Goal: Complete application form: Complete application form

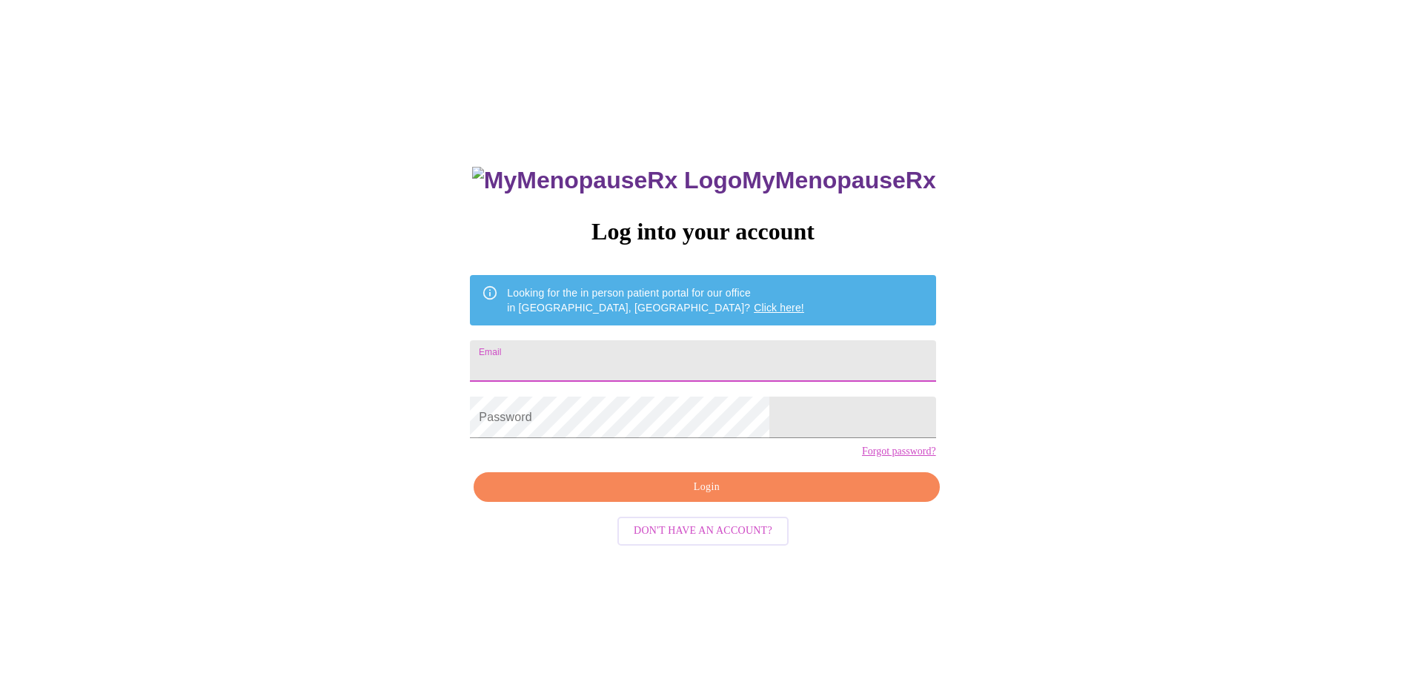
click at [639, 360] on input "Email" at bounding box center [702, 360] width 465 height 41
type input "[EMAIL_ADDRESS][DOMAIN_NAME]"
click at [716, 496] on span "Login" at bounding box center [706, 487] width 431 height 19
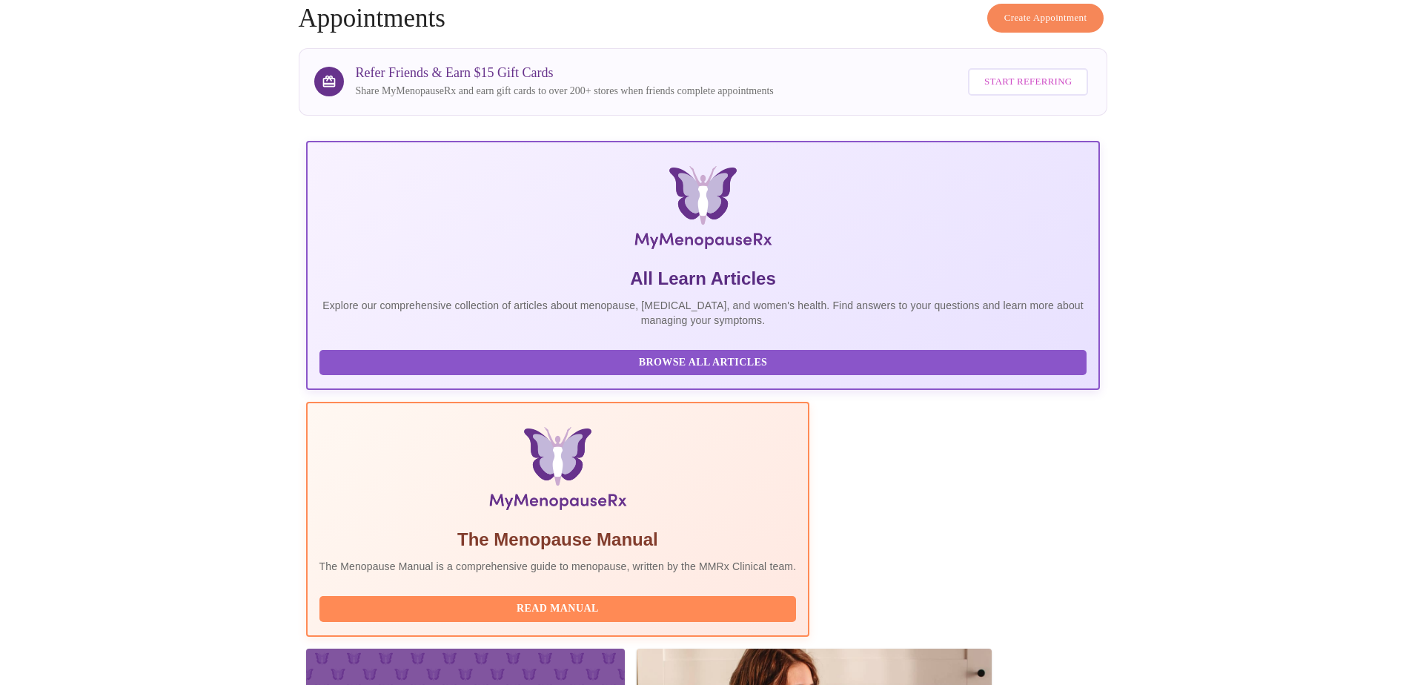
scroll to position [370, 0]
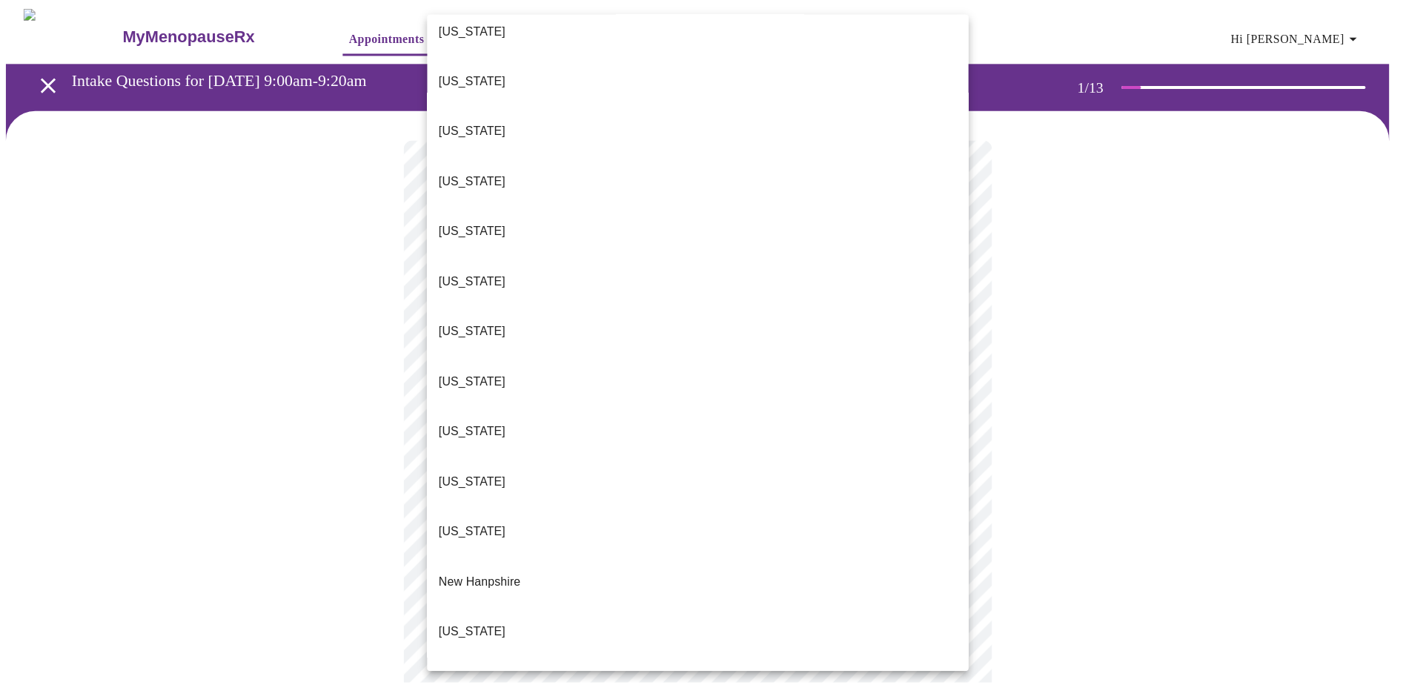
scroll to position [889, 0]
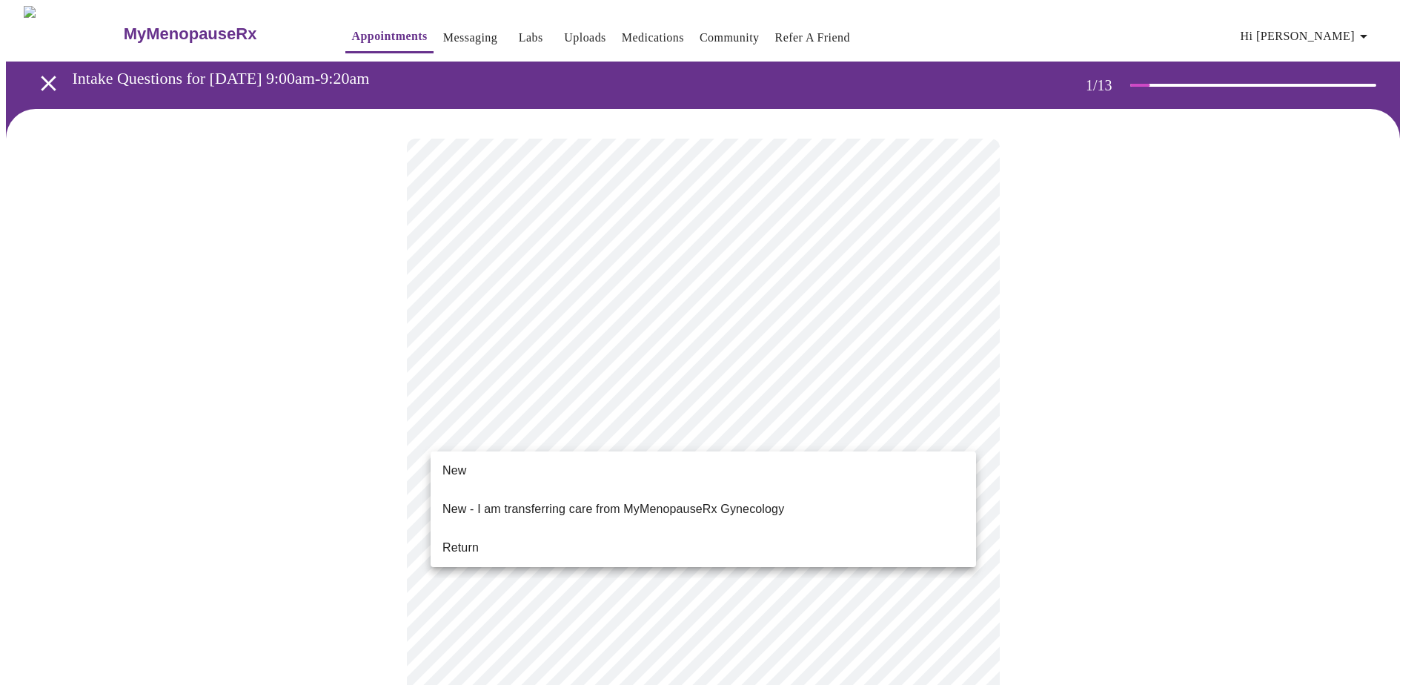
click at [576, 536] on li "Return" at bounding box center [702, 547] width 545 height 27
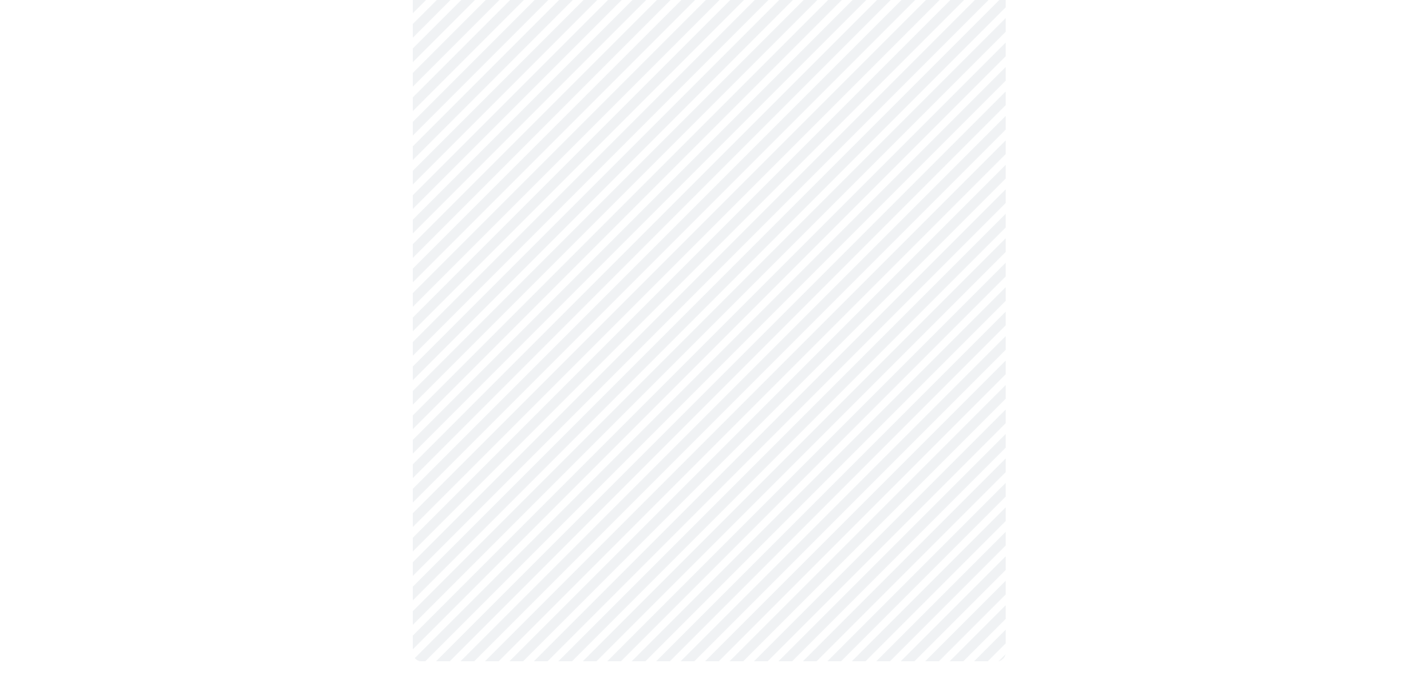
scroll to position [0, 0]
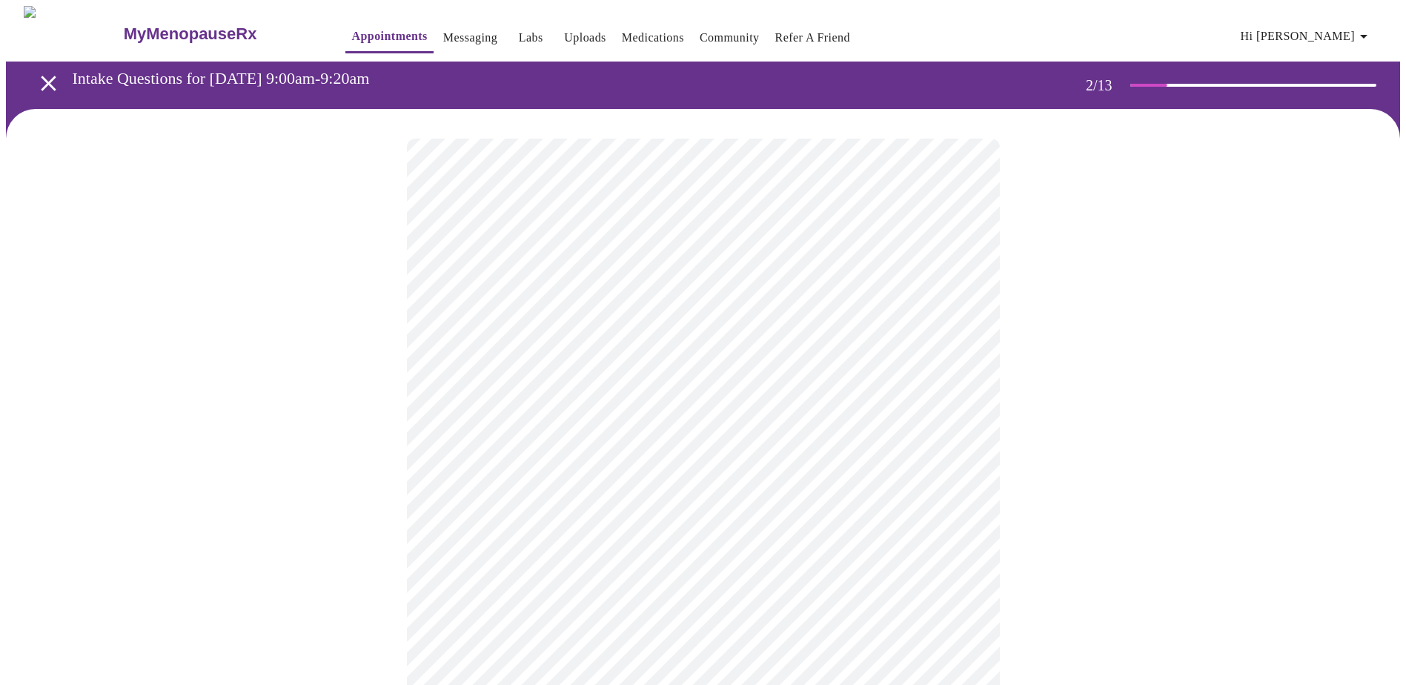
click at [874, 318] on body "MyMenopauseRx Appointments Messaging Labs Uploads Medications Community Refer a…" at bounding box center [703, 520] width 1394 height 1028
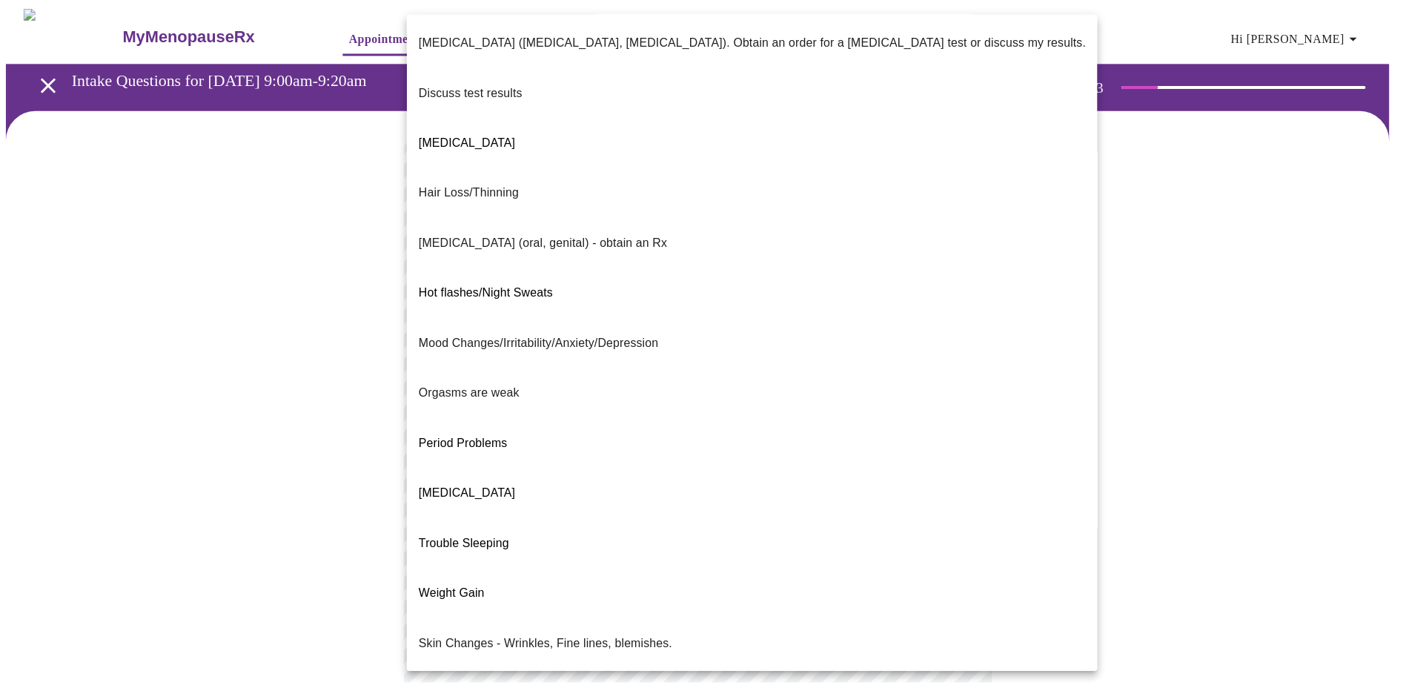
scroll to position [83, 0]
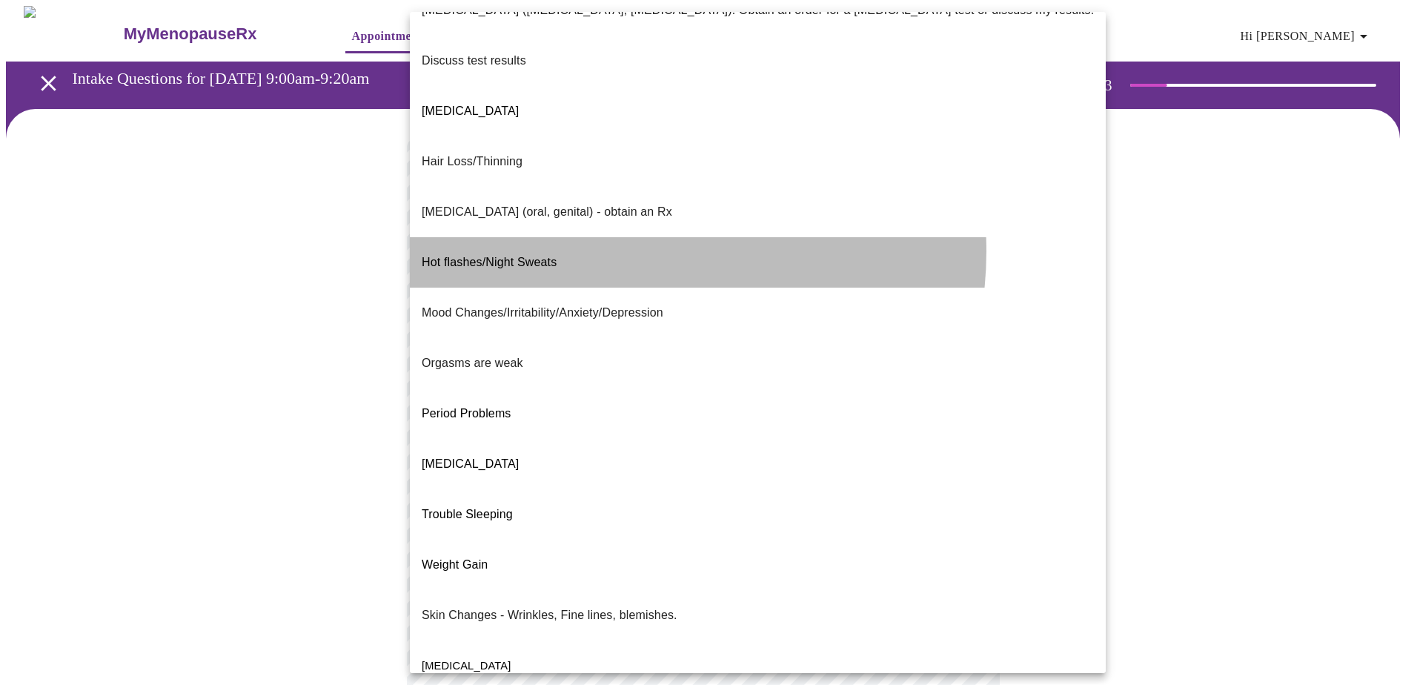
click at [625, 237] on li "Hot flashes/Night Sweats" at bounding box center [758, 262] width 696 height 50
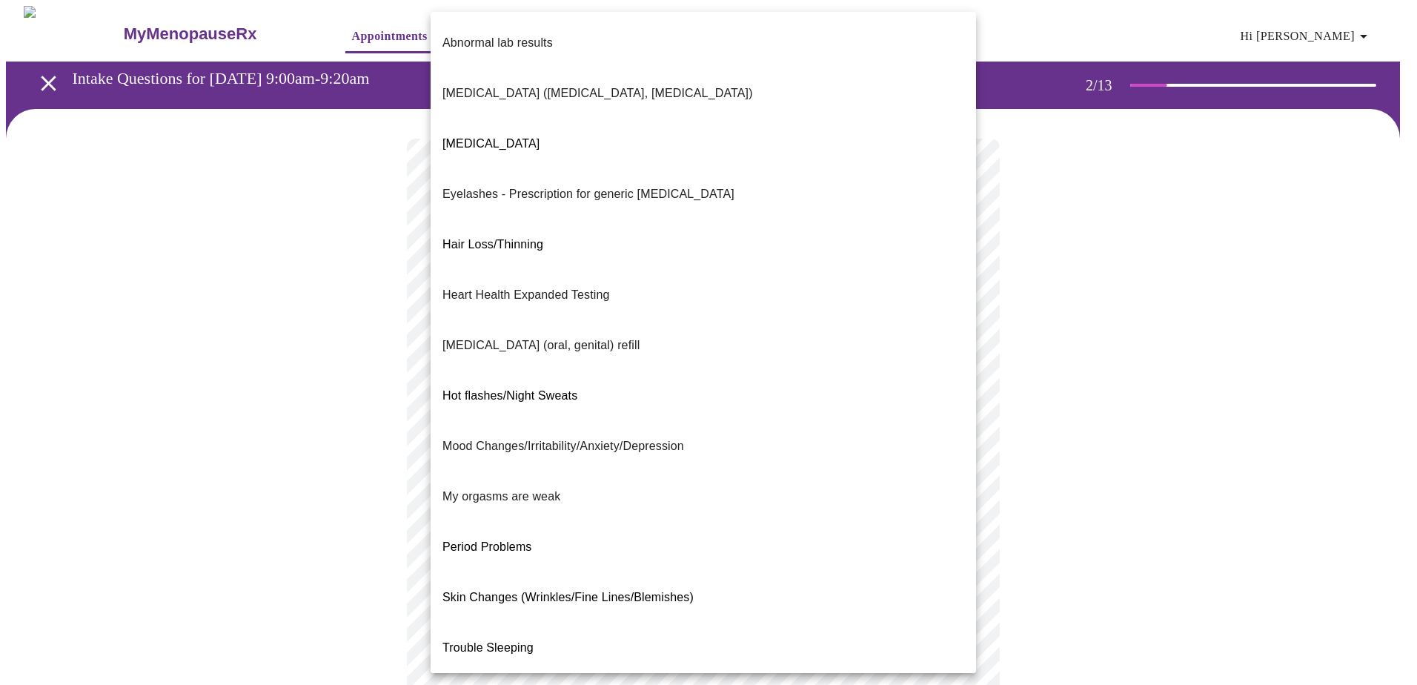
click at [909, 446] on body "MyMenopauseRx Appointments Messaging Labs Uploads Medications Community Refer a…" at bounding box center [708, 516] width 1405 height 1020
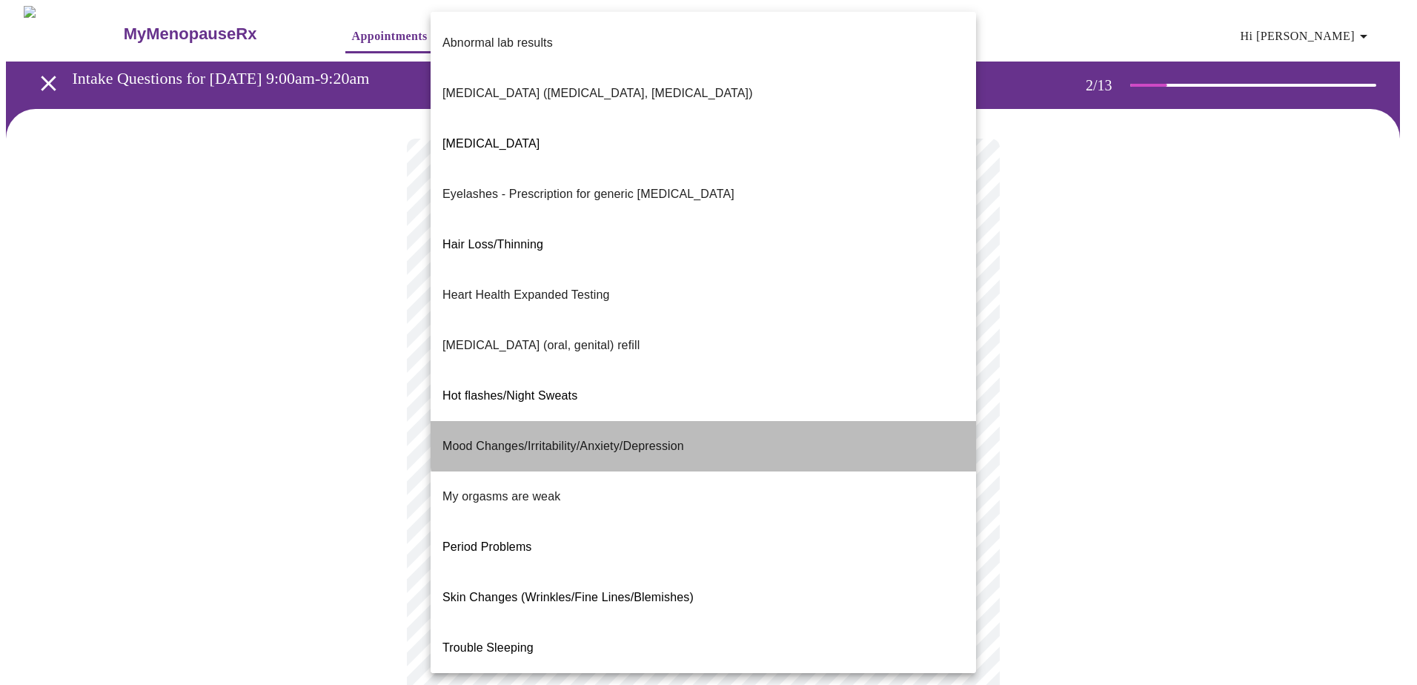
click at [752, 421] on li "Mood Changes/Irritability/Anxiety/Depression" at bounding box center [702, 446] width 545 height 50
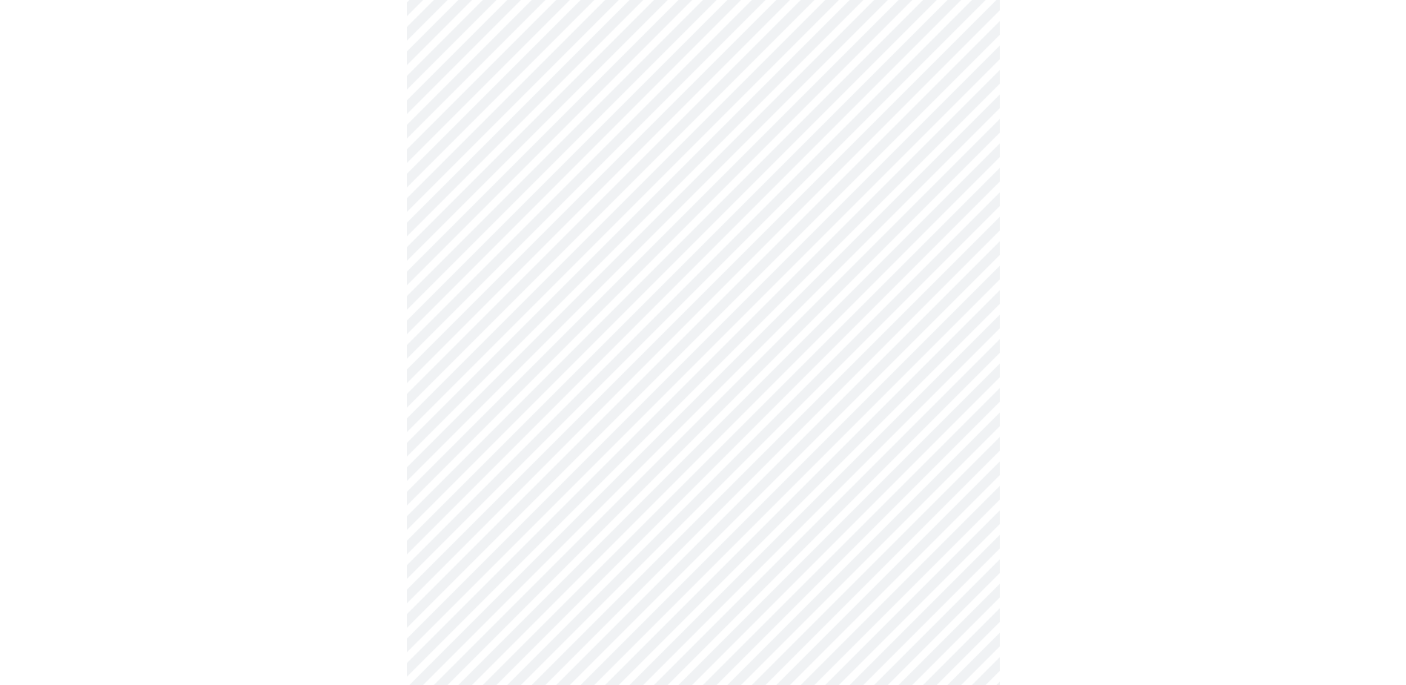
scroll to position [296, 0]
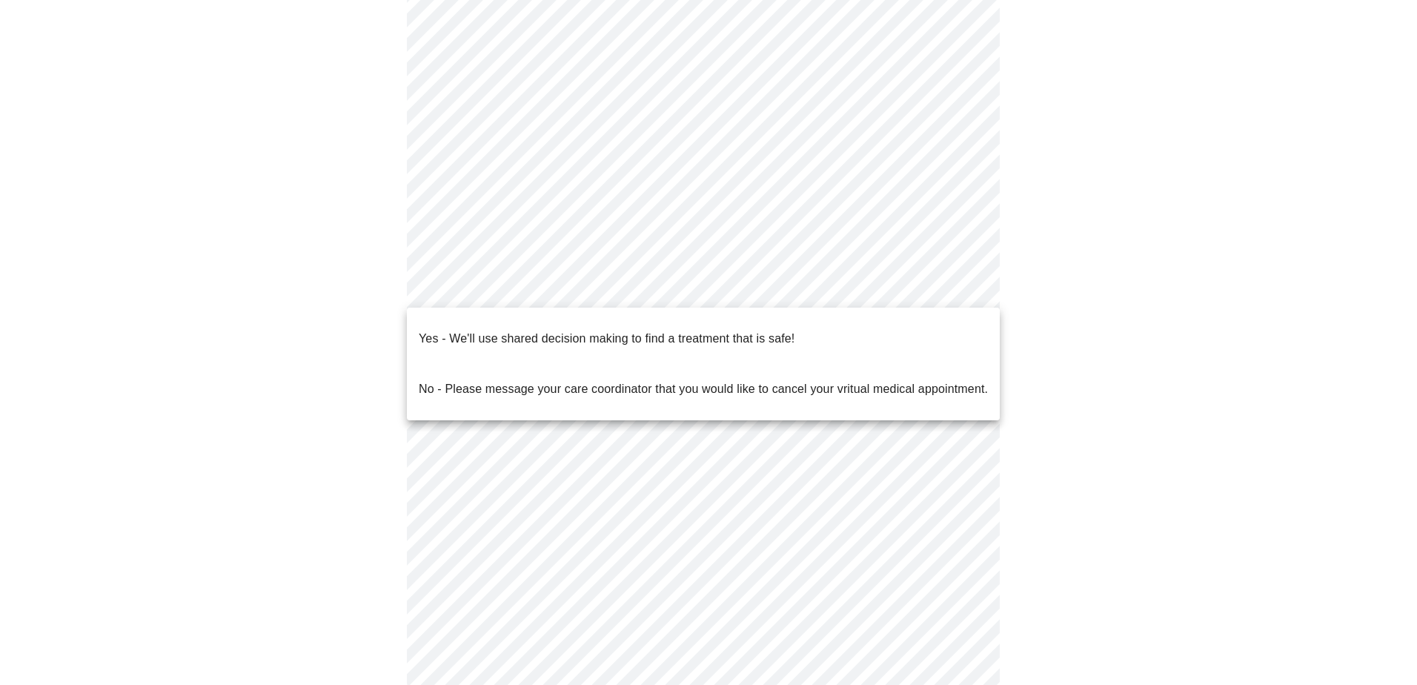
click at [867, 294] on body "MyMenopauseRx Appointments Messaging Labs Uploads Medications Community Refer a…" at bounding box center [708, 215] width 1405 height 1011
click at [857, 338] on li "Yes - We'll use shared decision making to find a treatment that is safe!" at bounding box center [703, 338] width 593 height 50
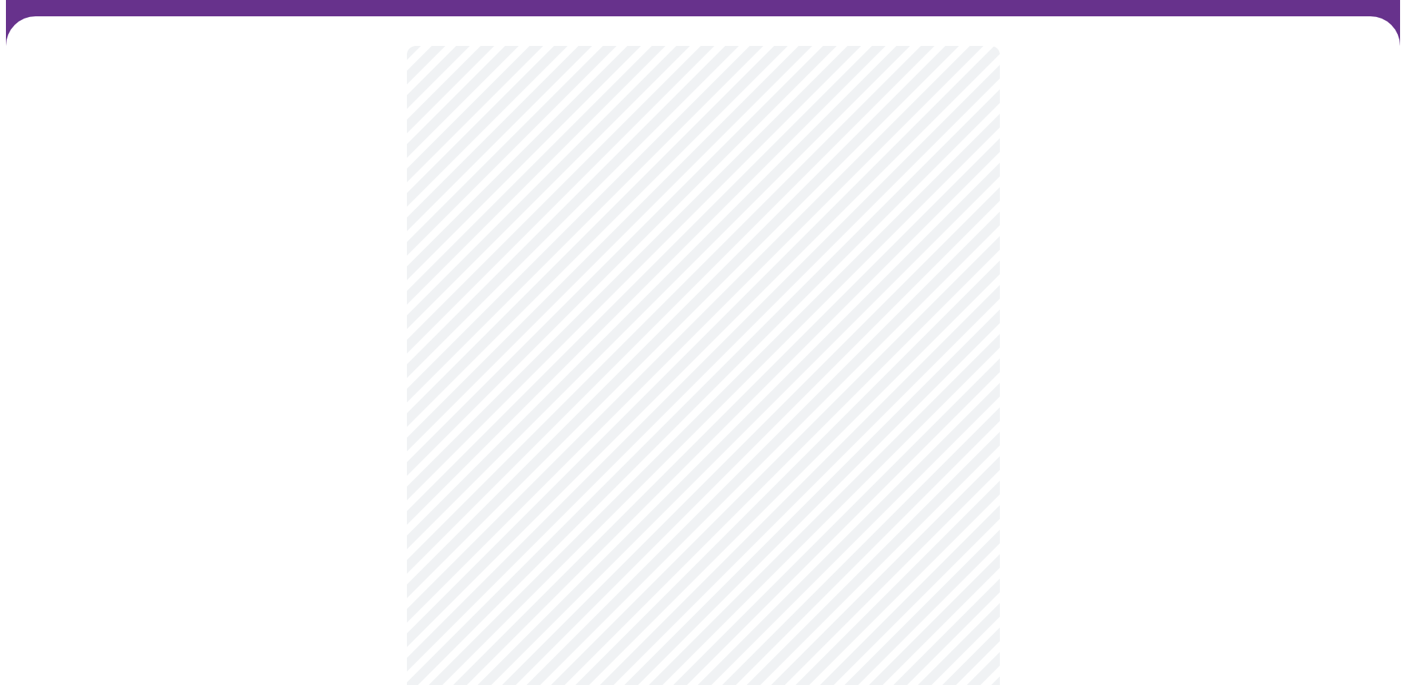
scroll to position [222, 0]
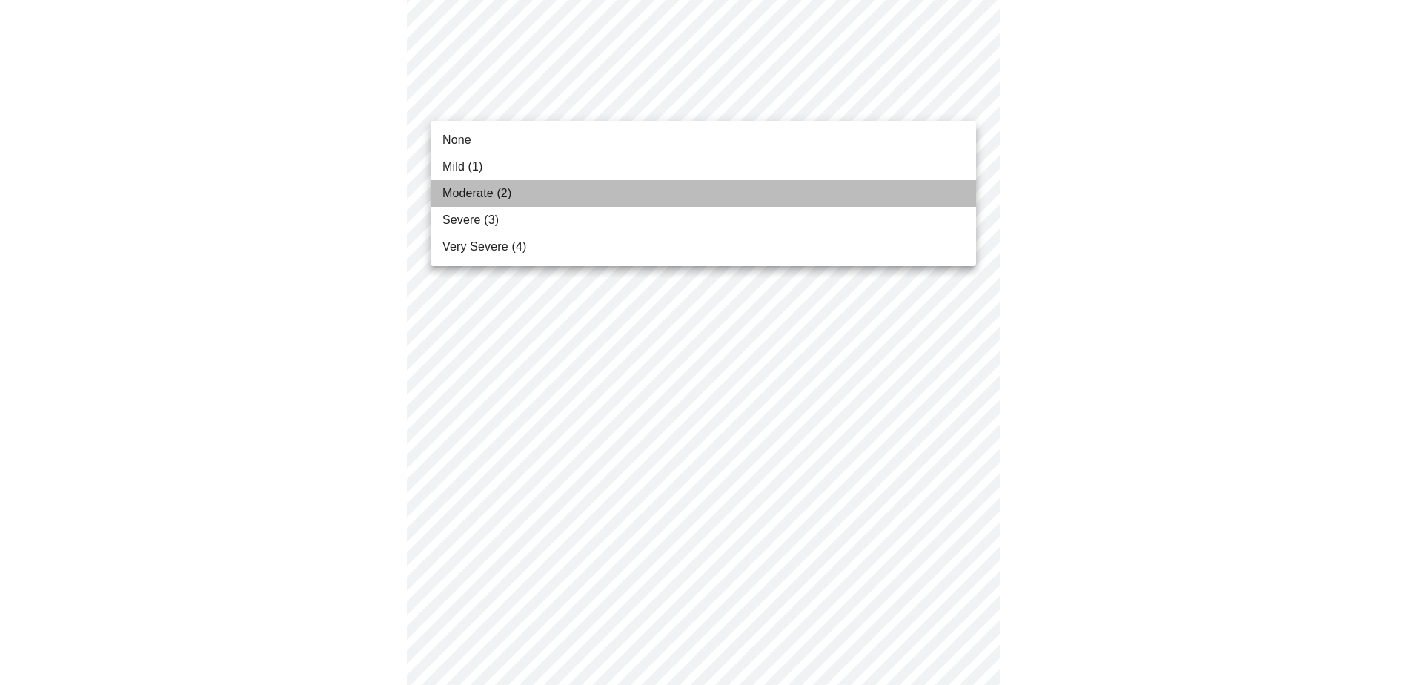
click at [815, 203] on li "Moderate (2)" at bounding box center [702, 193] width 545 height 27
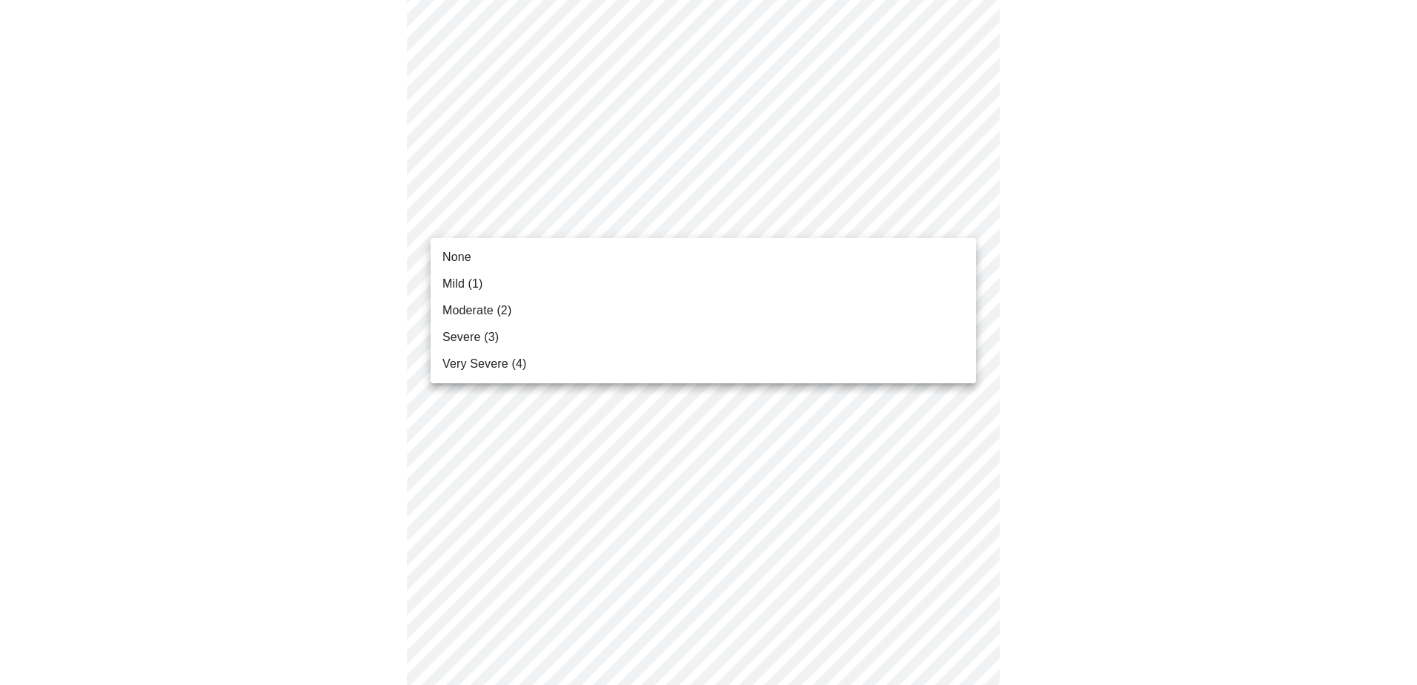
click at [712, 263] on li "None" at bounding box center [702, 257] width 545 height 27
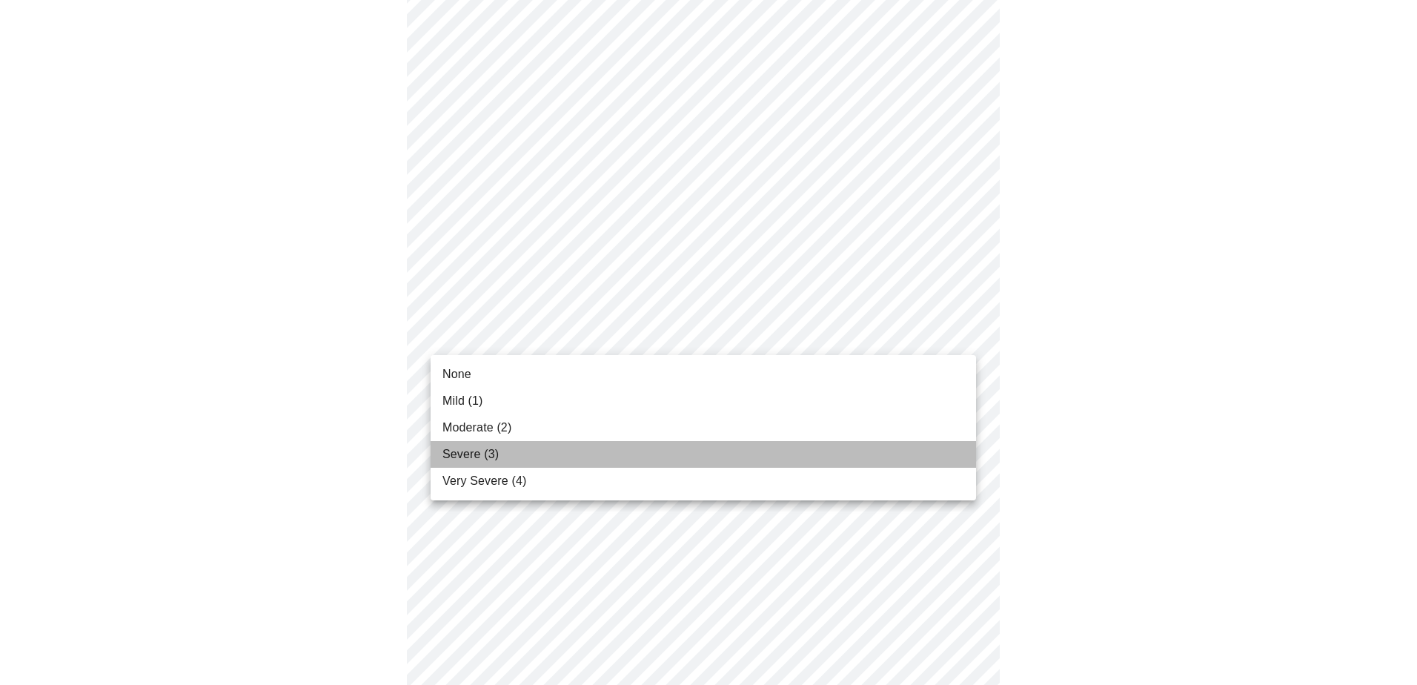
click at [664, 465] on li "Severe (3)" at bounding box center [702, 454] width 545 height 27
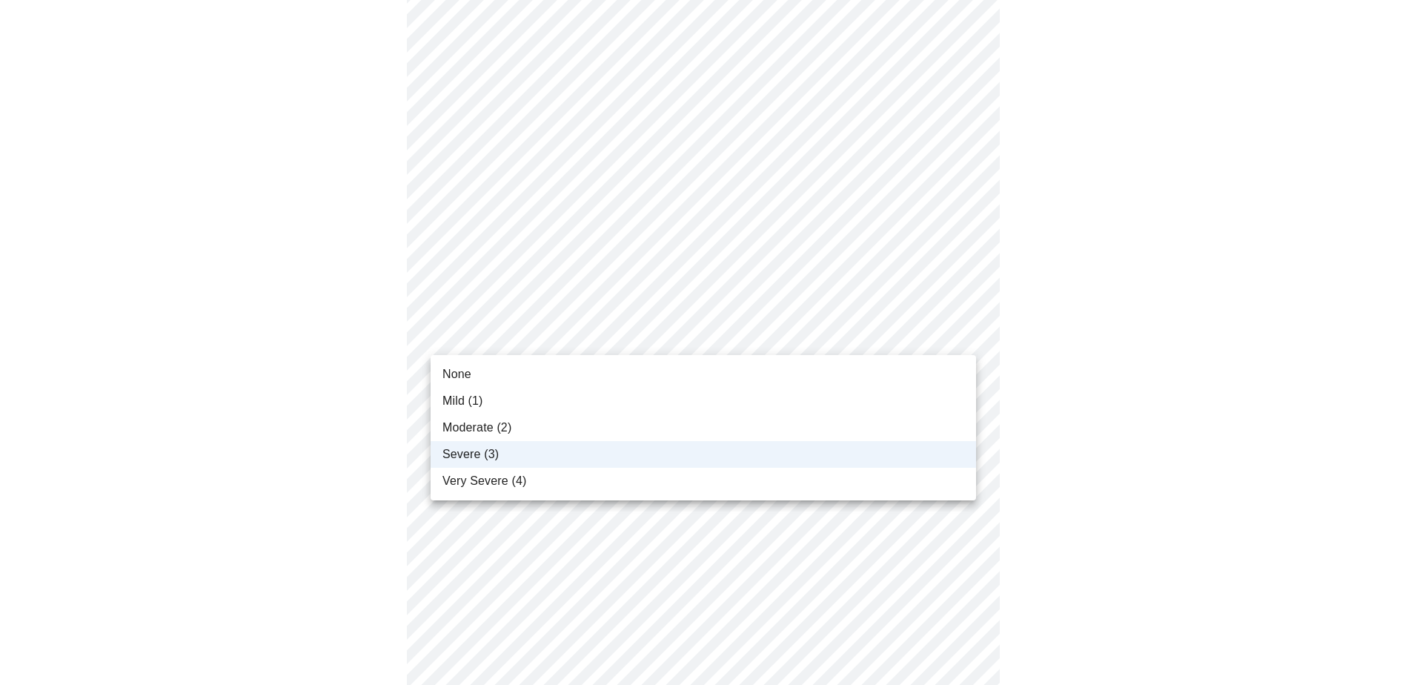
click at [1202, 406] on div at bounding box center [708, 342] width 1417 height 685
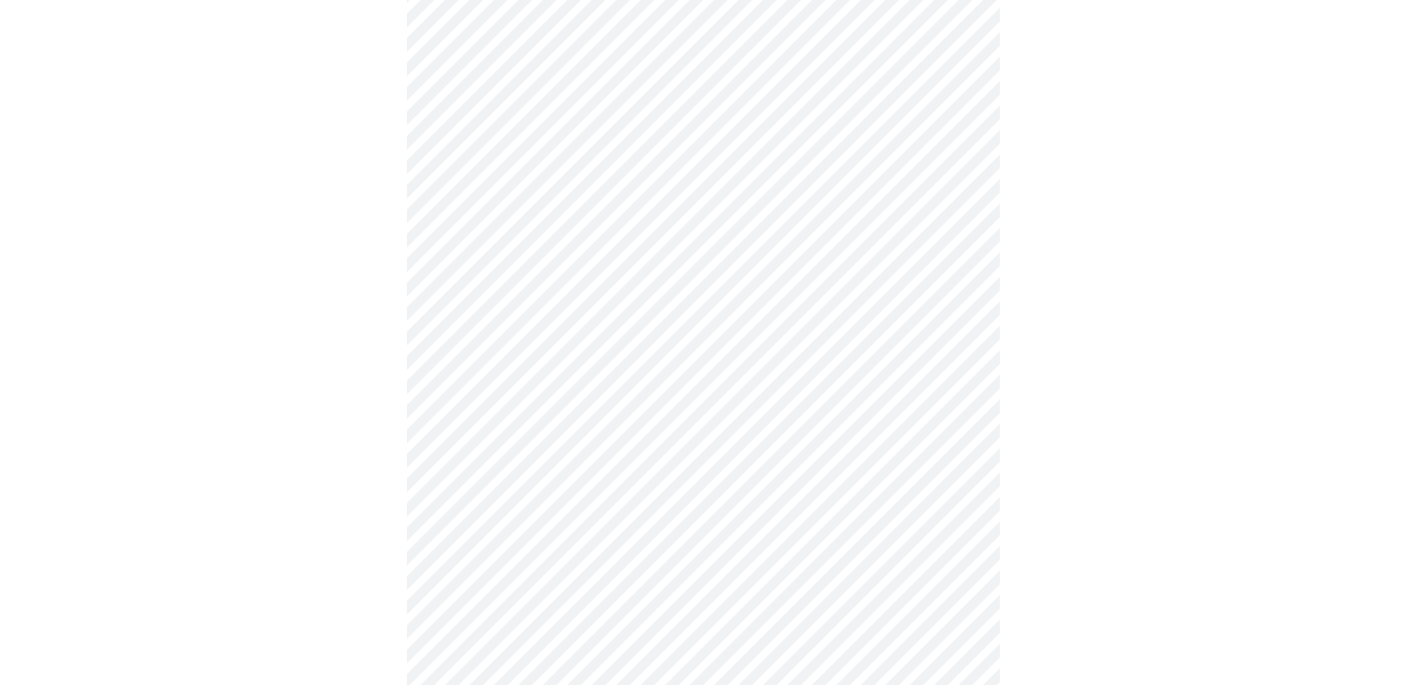
scroll to position [370, 0]
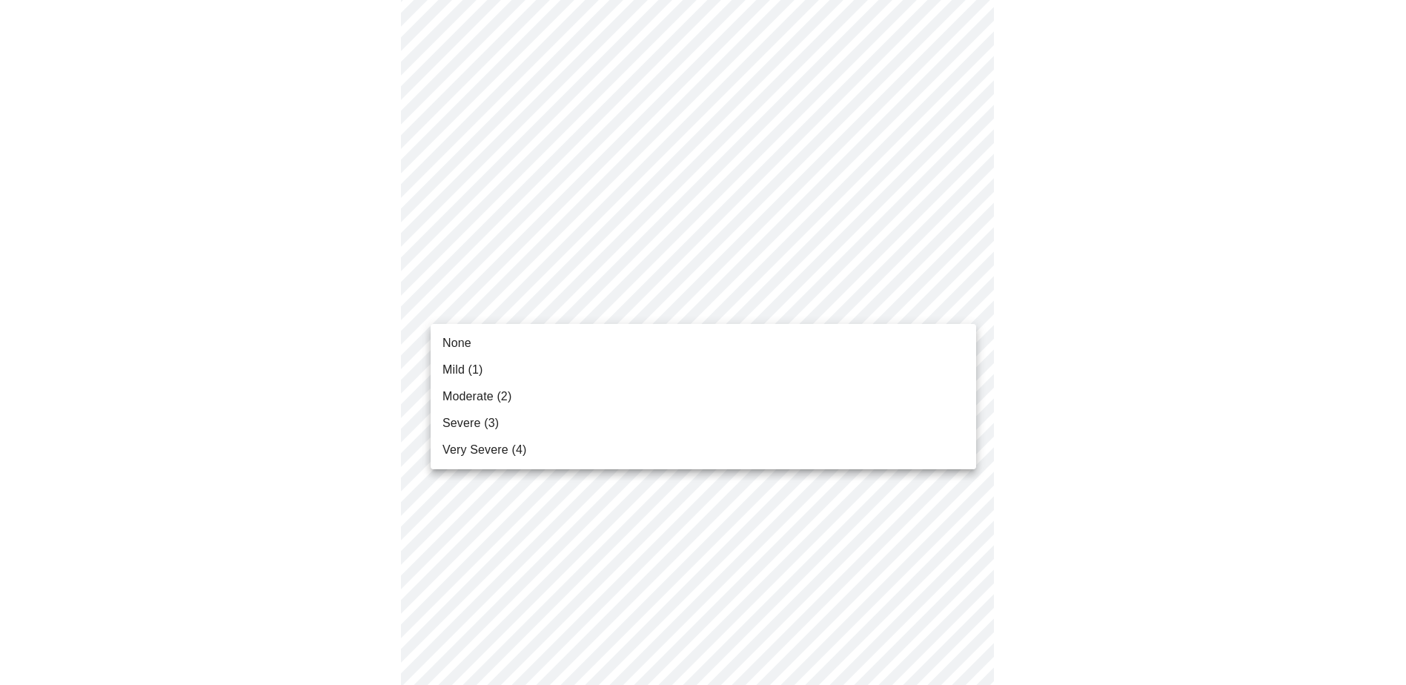
click at [832, 319] on body "MyMenopauseRx Appointments Messaging Labs Uploads Medications Community Refer a…" at bounding box center [703, 589] width 1394 height 1909
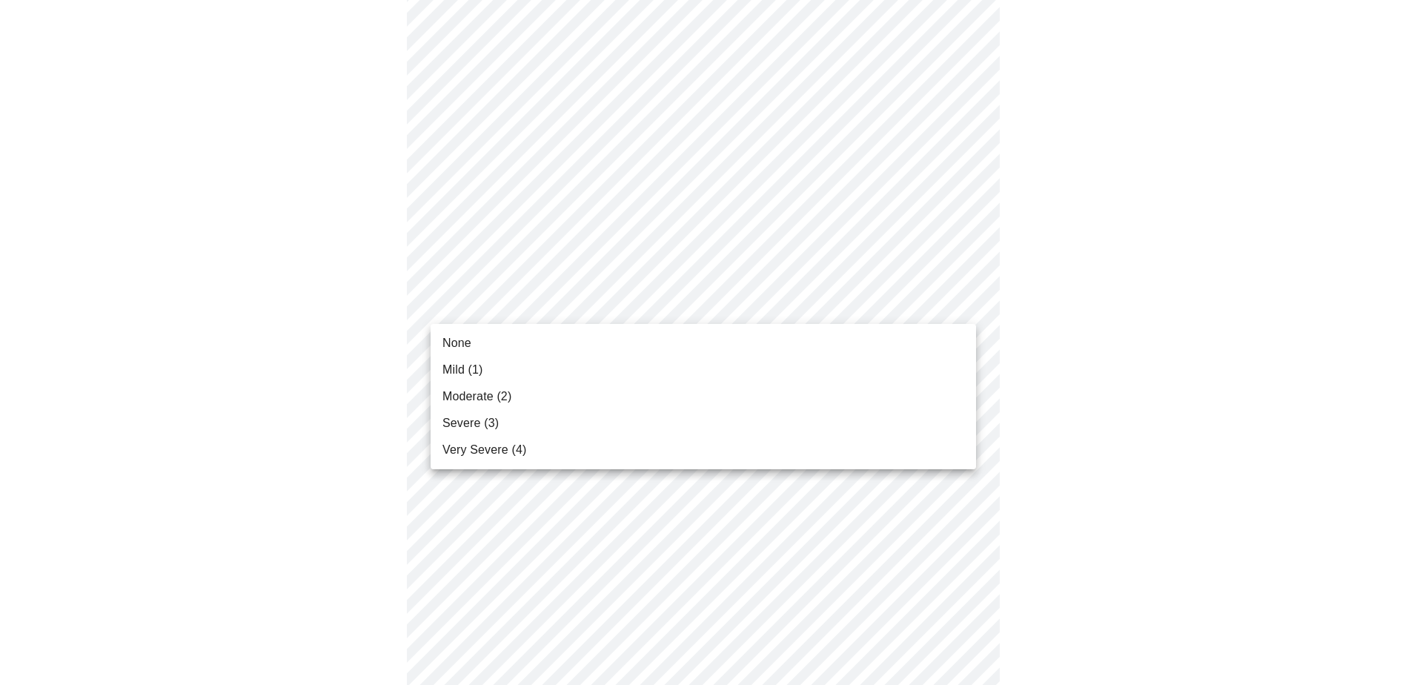
click at [504, 392] on span "Moderate (2)" at bounding box center [476, 397] width 69 height 18
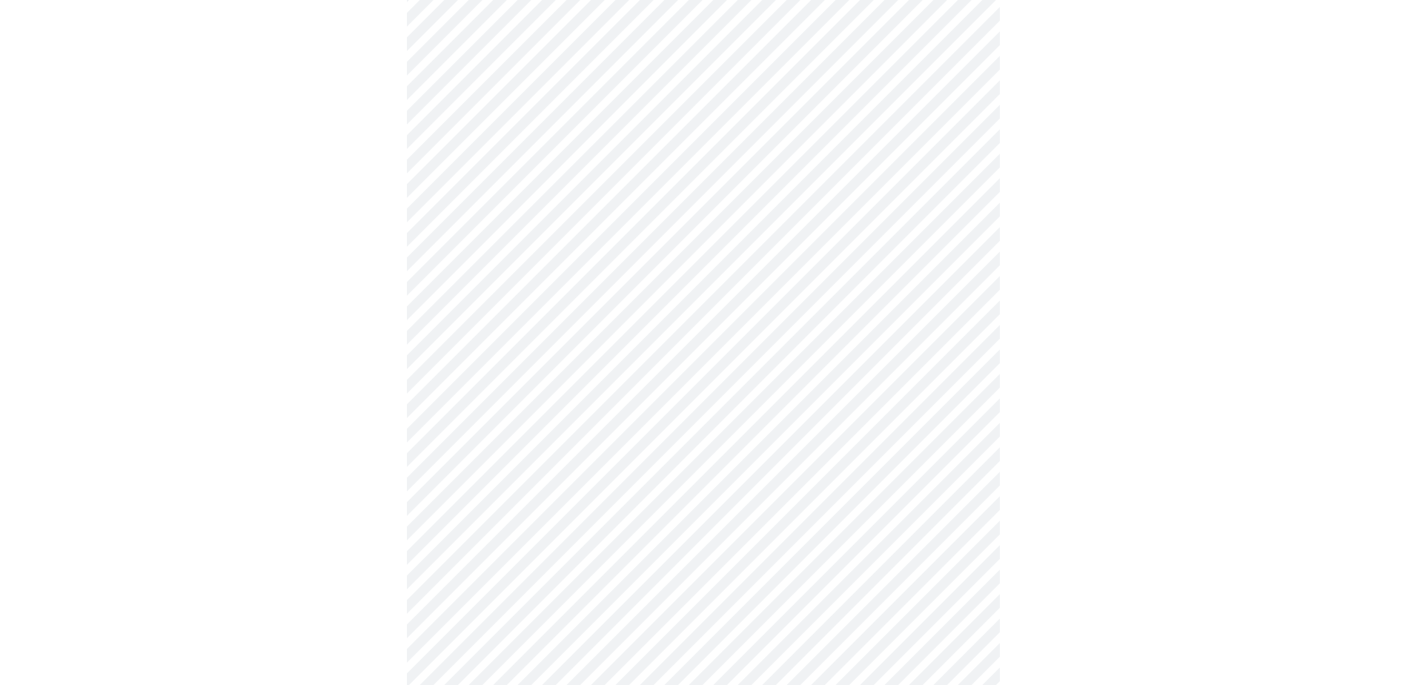
click at [722, 399] on body "MyMenopauseRx Appointments Messaging Labs Uploads Medications Community Refer a…" at bounding box center [703, 579] width 1394 height 1888
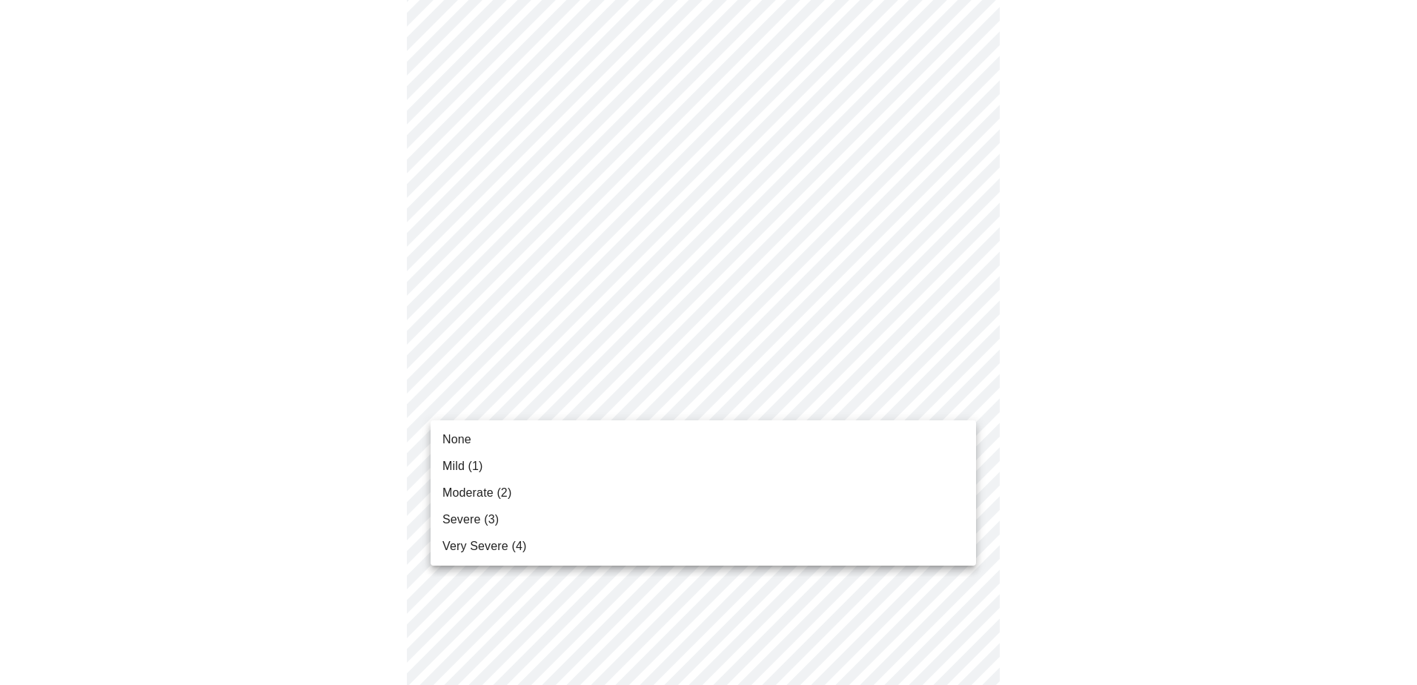
click at [494, 496] on span "Moderate (2)" at bounding box center [476, 493] width 69 height 18
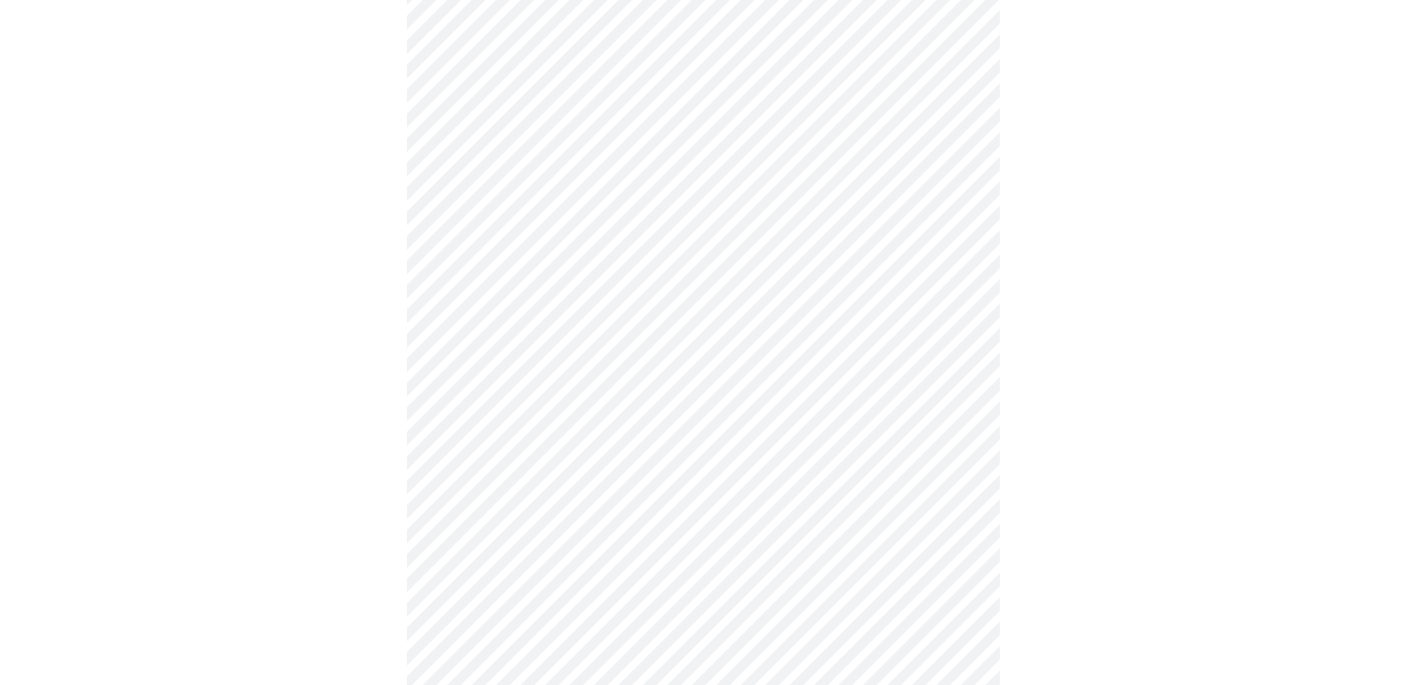
scroll to position [519, 0]
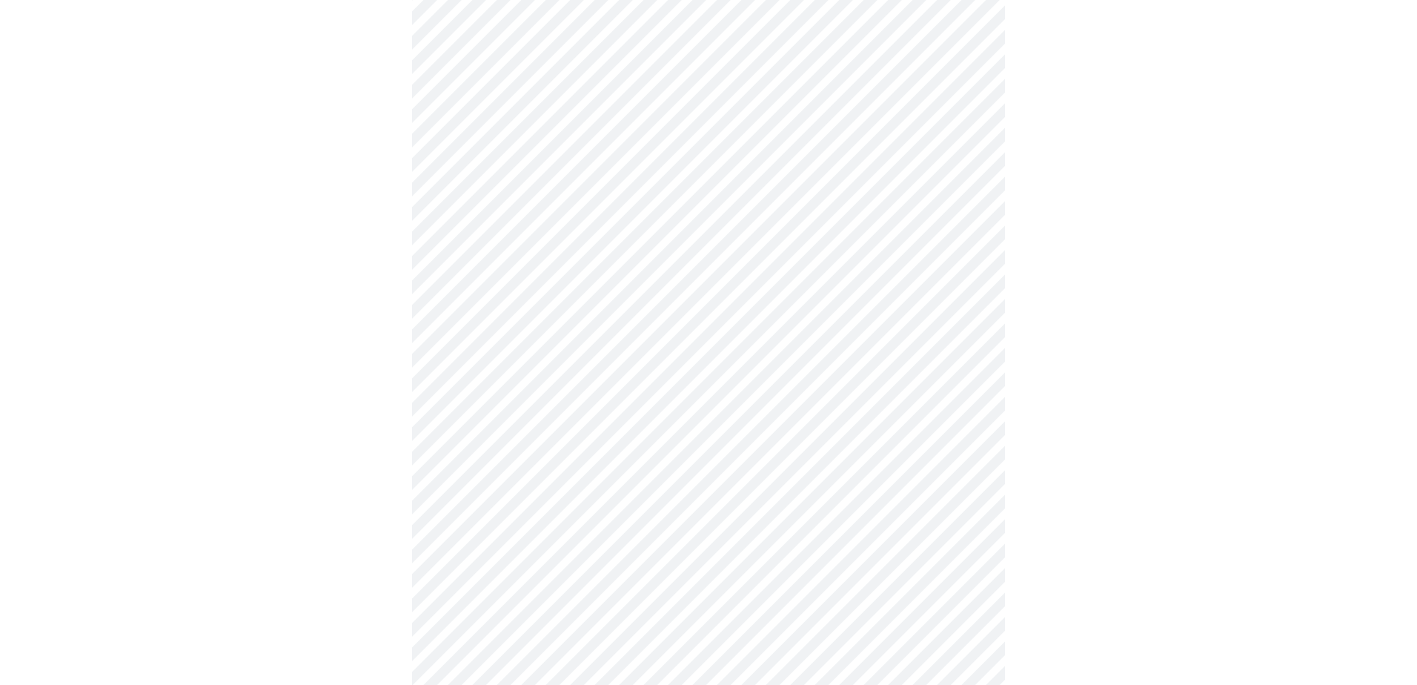
click at [797, 350] on body "MyMenopauseRx Appointments Messaging Labs Uploads Medications Community Refer a…" at bounding box center [708, 420] width 1405 height 1867
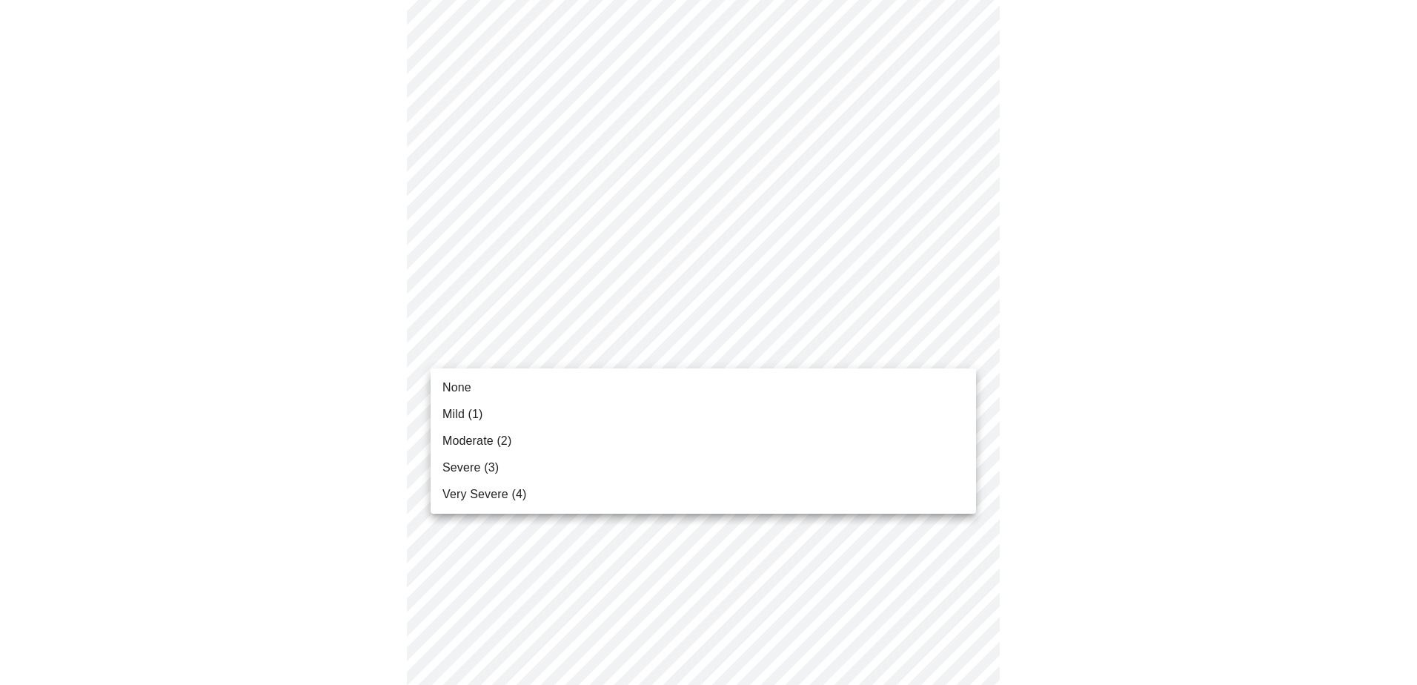
click at [490, 473] on span "Severe (3)" at bounding box center [470, 468] width 56 height 18
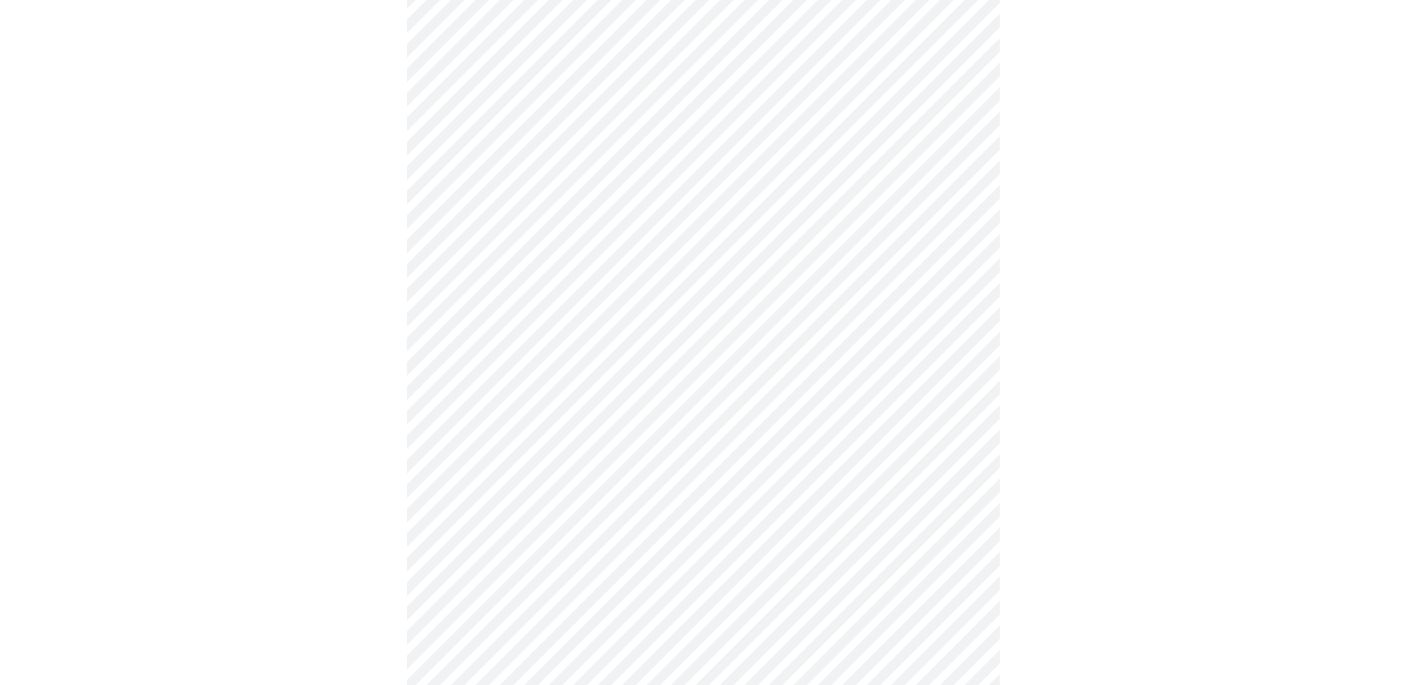
scroll to position [667, 0]
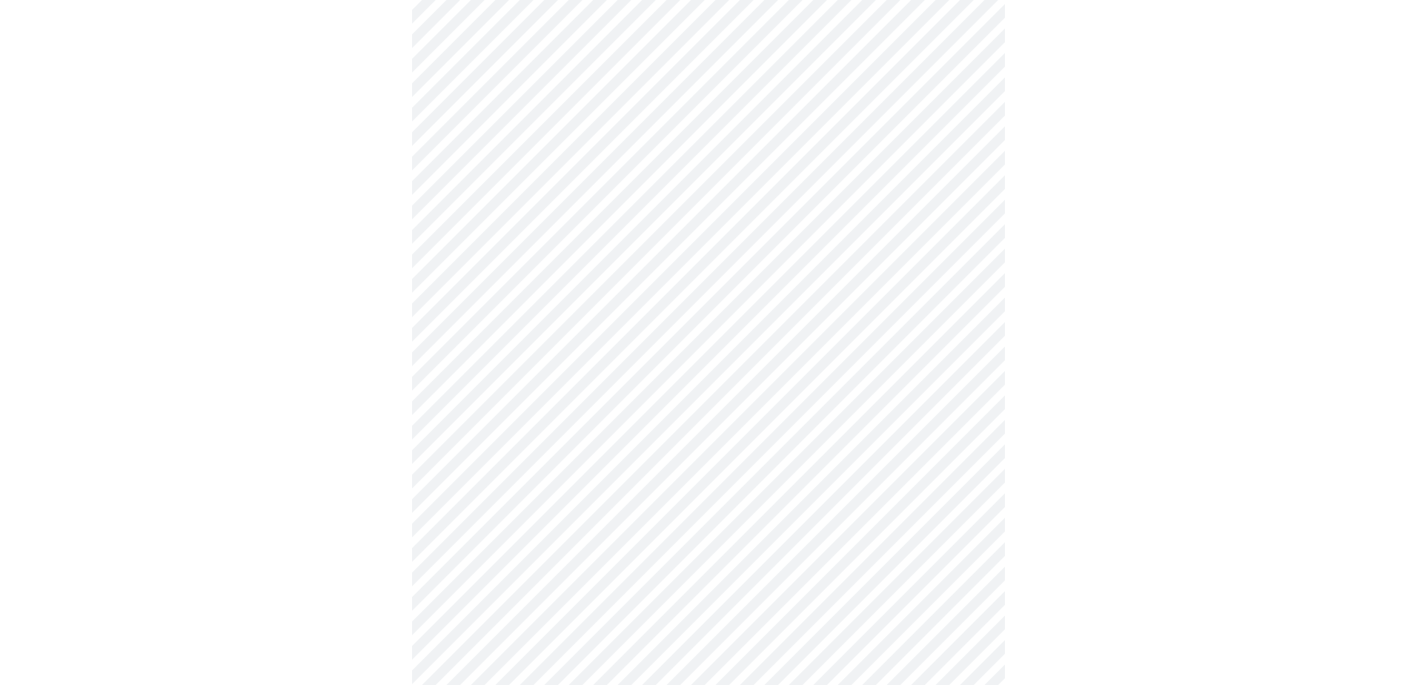
click at [872, 314] on body "MyMenopauseRx Appointments Messaging Labs Uploads Medications Community Refer a…" at bounding box center [708, 262] width 1405 height 1846
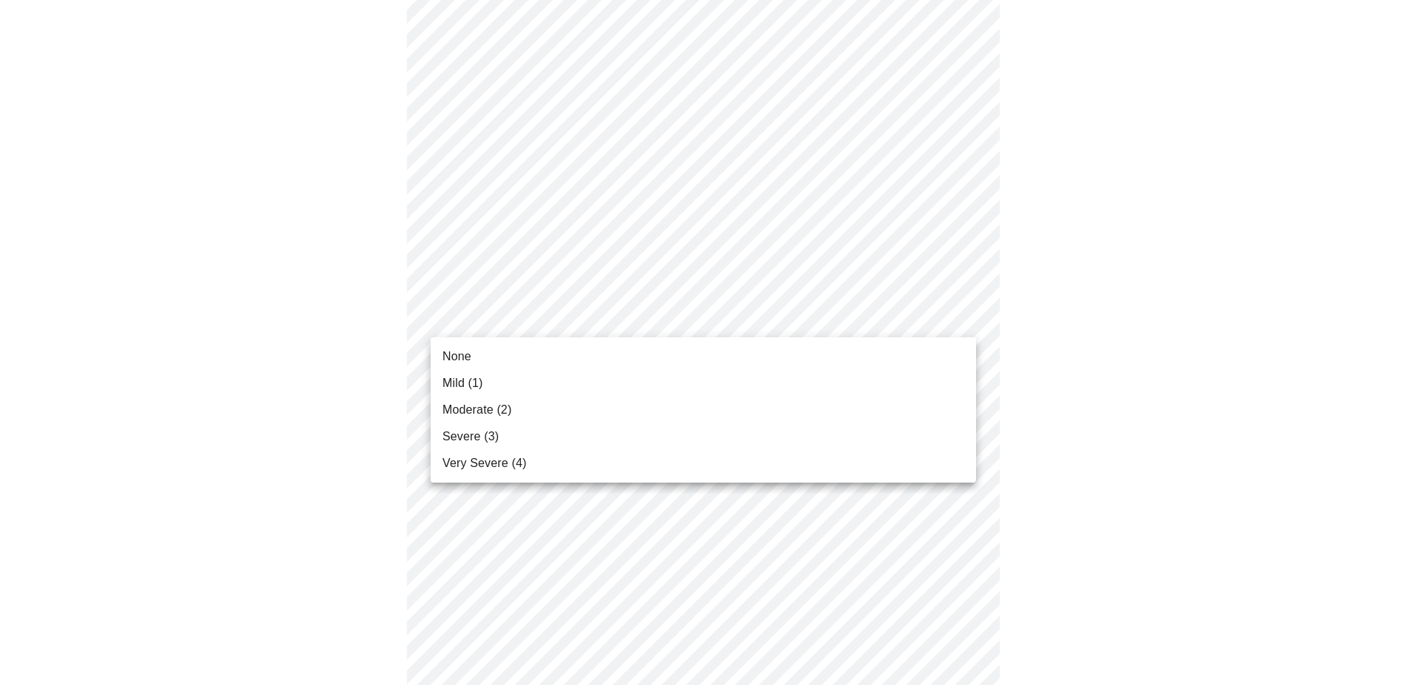
click at [508, 411] on span "Moderate (2)" at bounding box center [476, 410] width 69 height 18
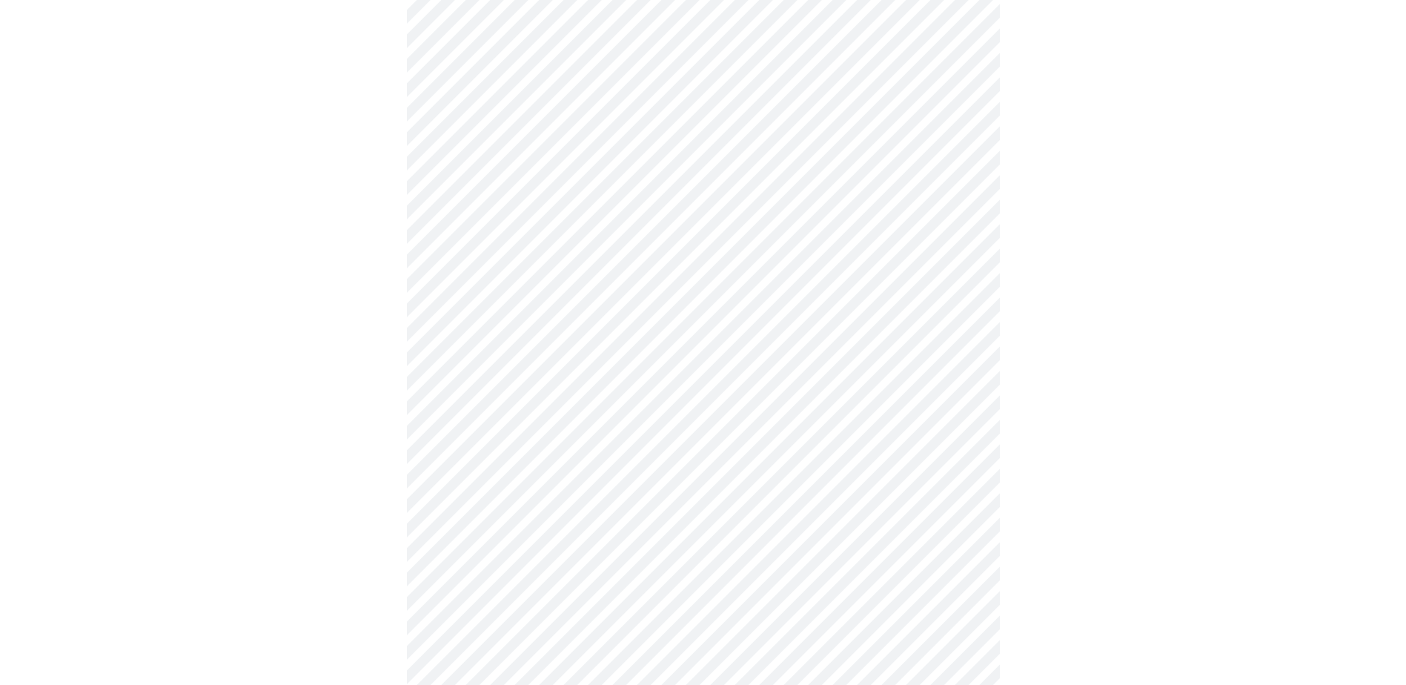
click at [819, 437] on body "MyMenopauseRx Appointments Messaging Labs Uploads Medications Community Refer a…" at bounding box center [703, 252] width 1394 height 1826
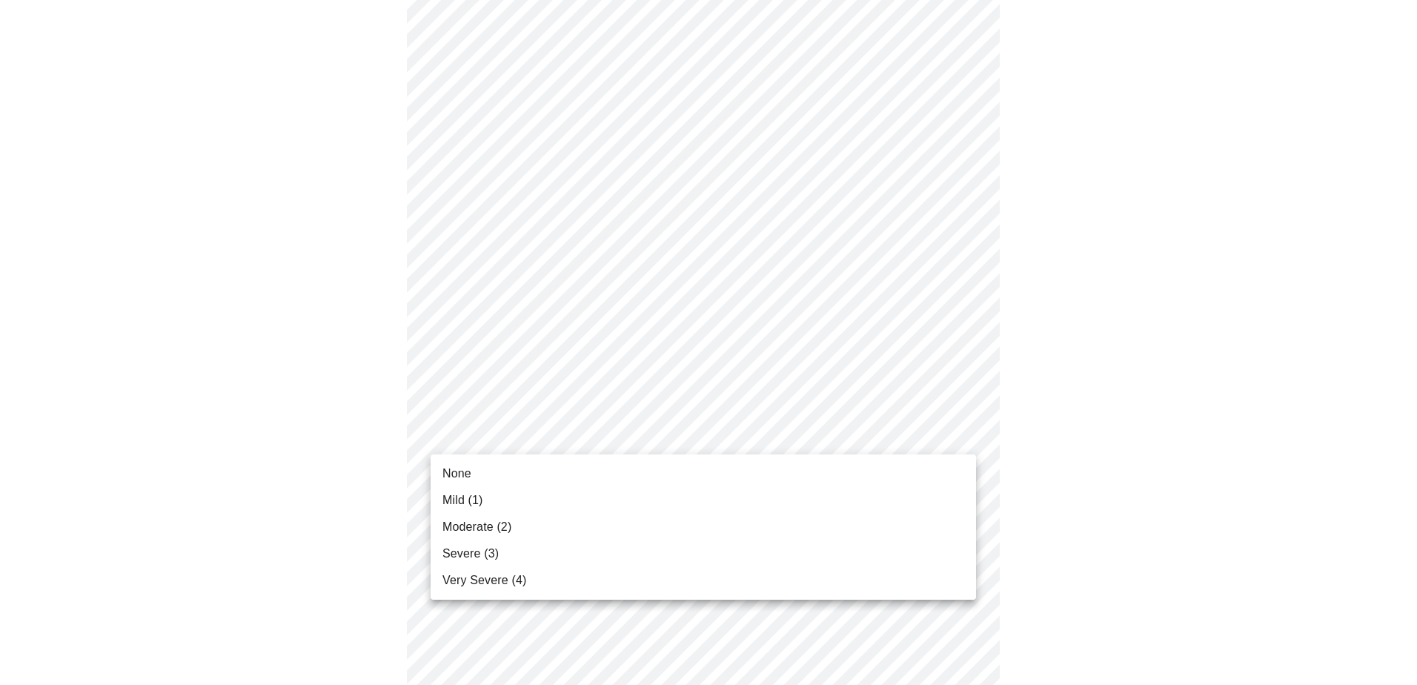
drag, startPoint x: 496, startPoint y: 555, endPoint x: 571, endPoint y: 570, distance: 75.6
click at [497, 556] on li "Severe (3)" at bounding box center [702, 553] width 545 height 27
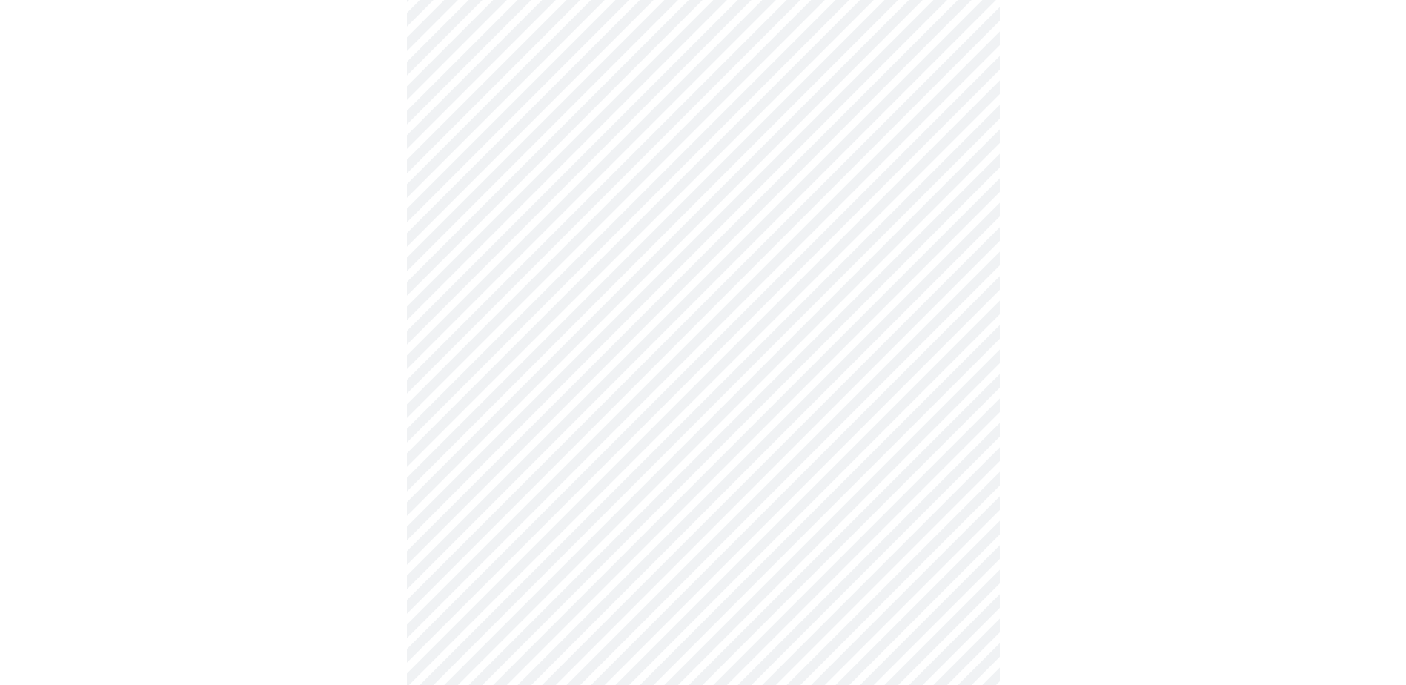
scroll to position [815, 0]
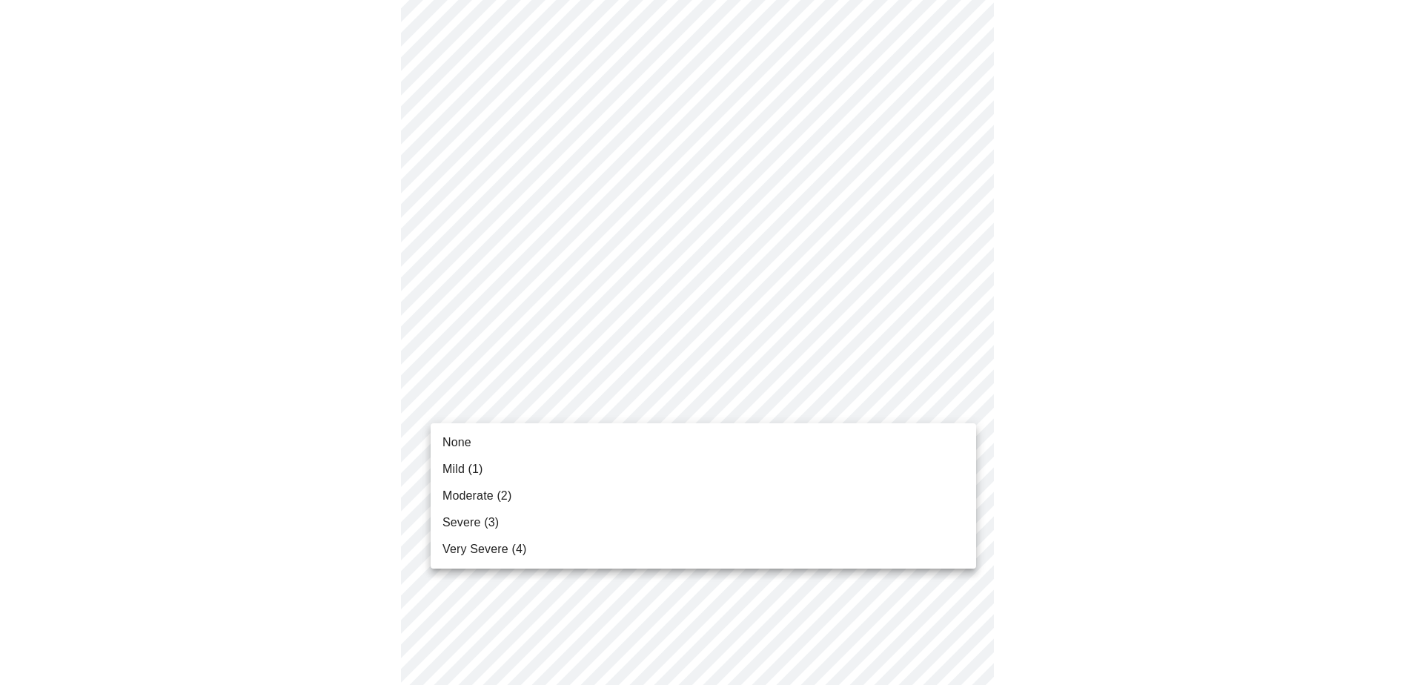
click at [877, 405] on body "MyMenopauseRx Appointments Messaging Labs Uploads Medications Community Refer a…" at bounding box center [703, 93] width 1394 height 1805
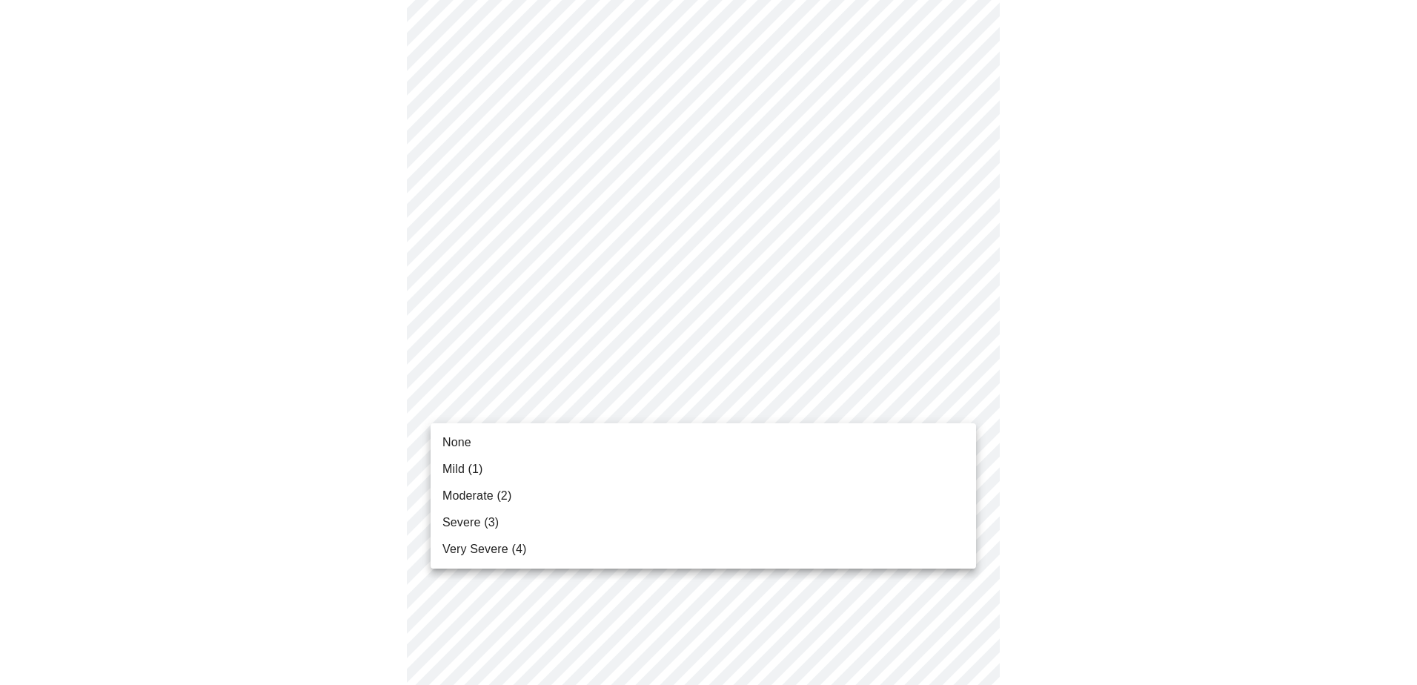
click at [589, 443] on li "None" at bounding box center [702, 442] width 545 height 27
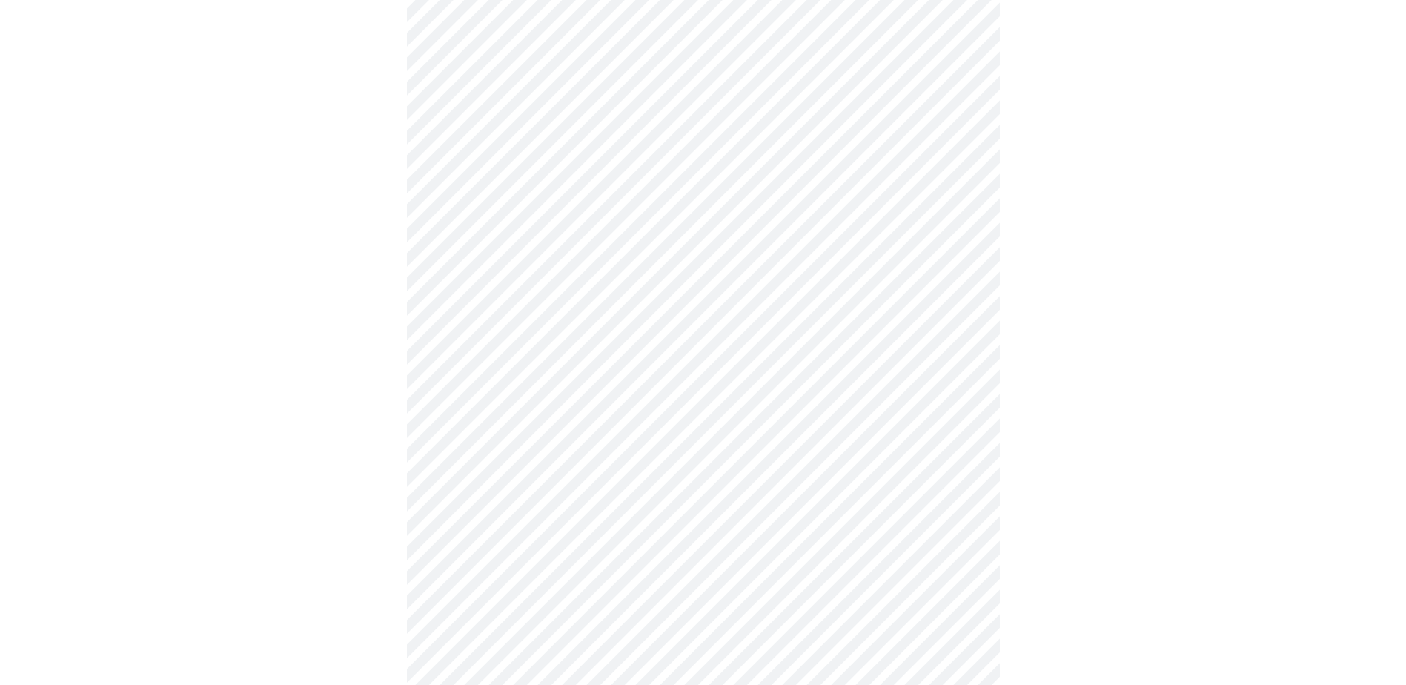
click at [776, 517] on body "MyMenopauseRx Appointments Messaging Labs Uploads Medications Community Refer a…" at bounding box center [703, 83] width 1394 height 1784
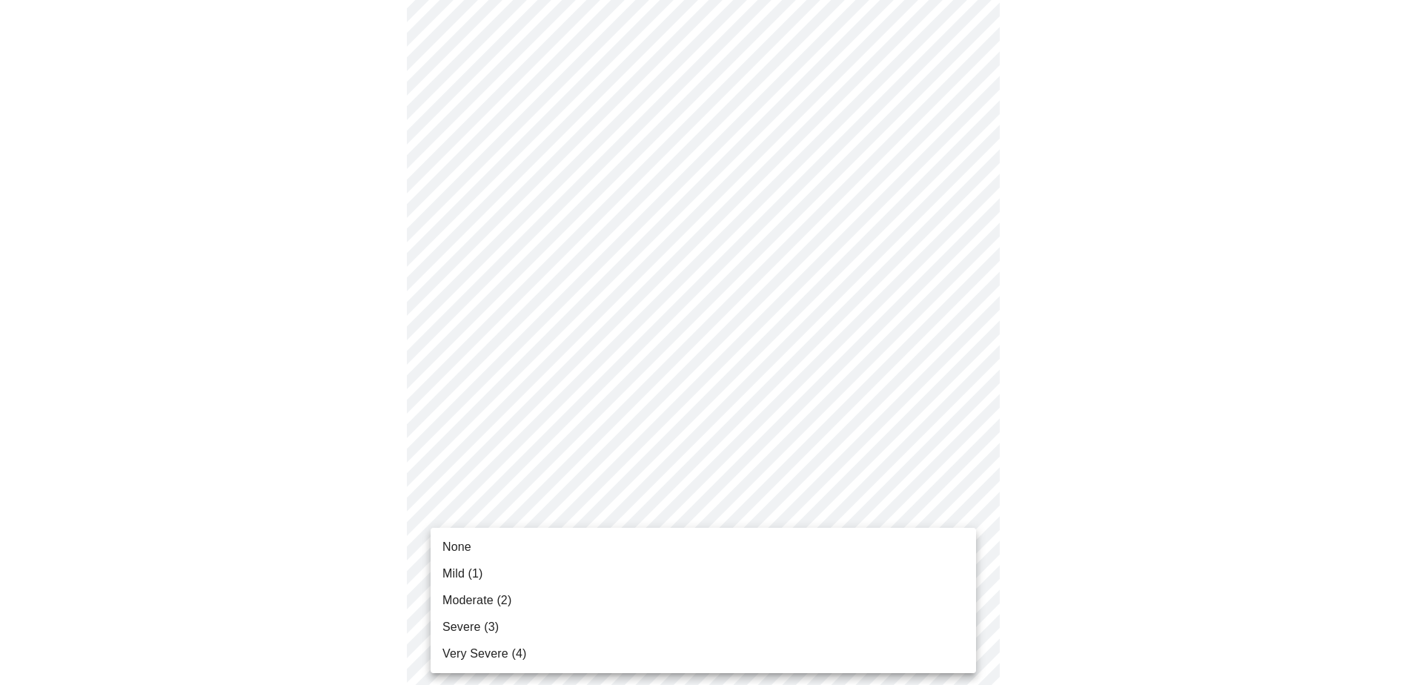
click at [491, 597] on span "Moderate (2)" at bounding box center [476, 600] width 69 height 18
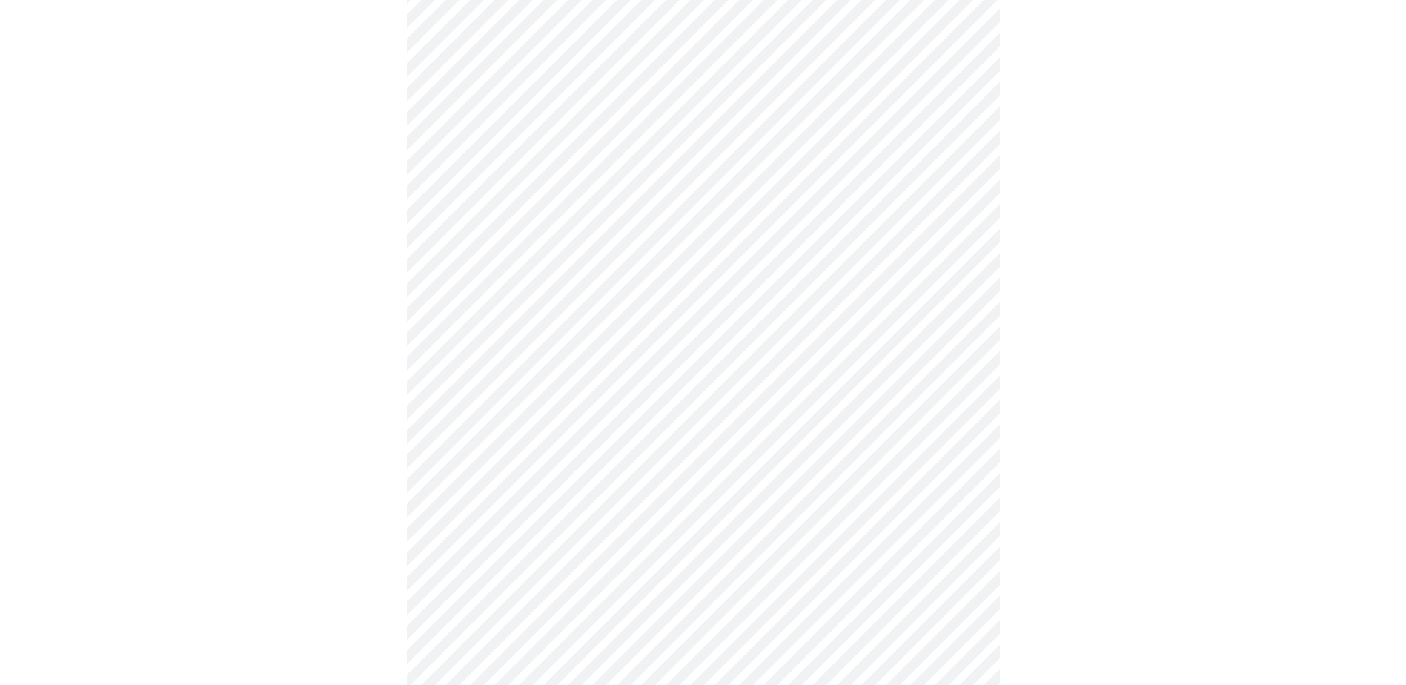
scroll to position [1037, 0]
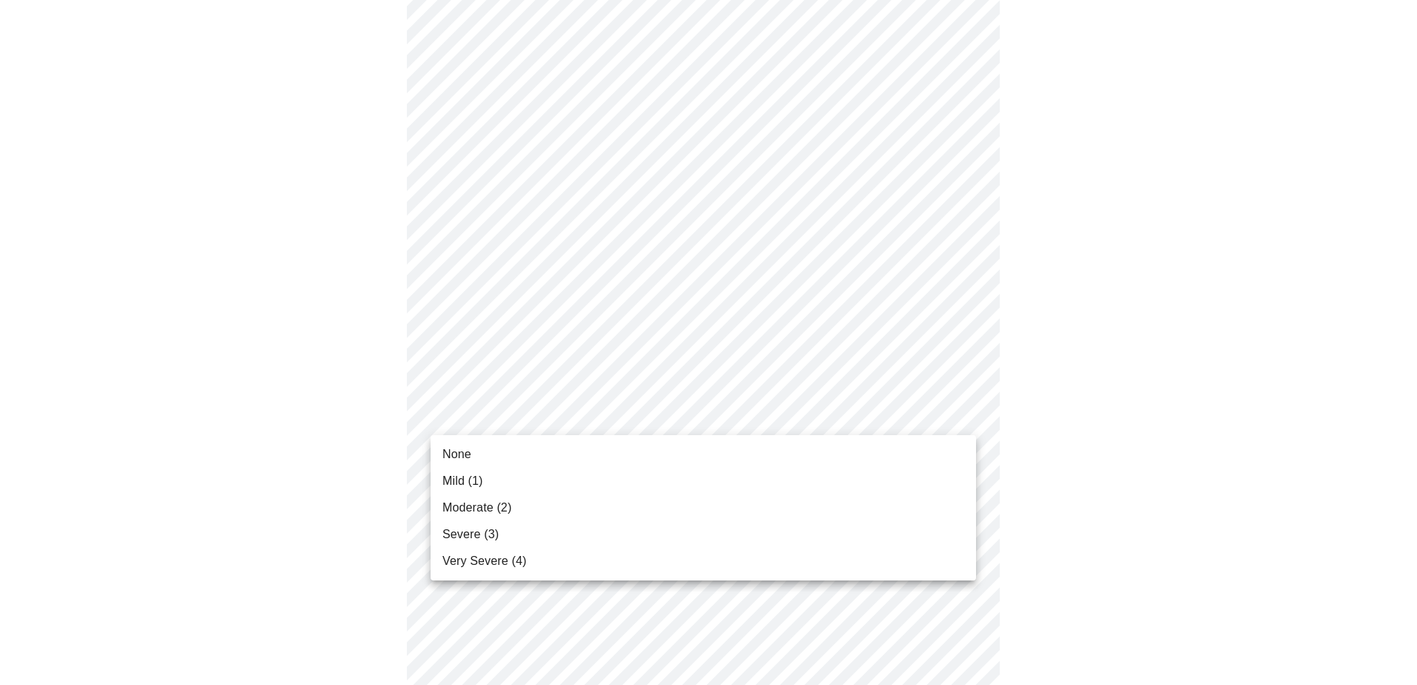
click at [500, 545] on li "Severe (3)" at bounding box center [702, 534] width 545 height 27
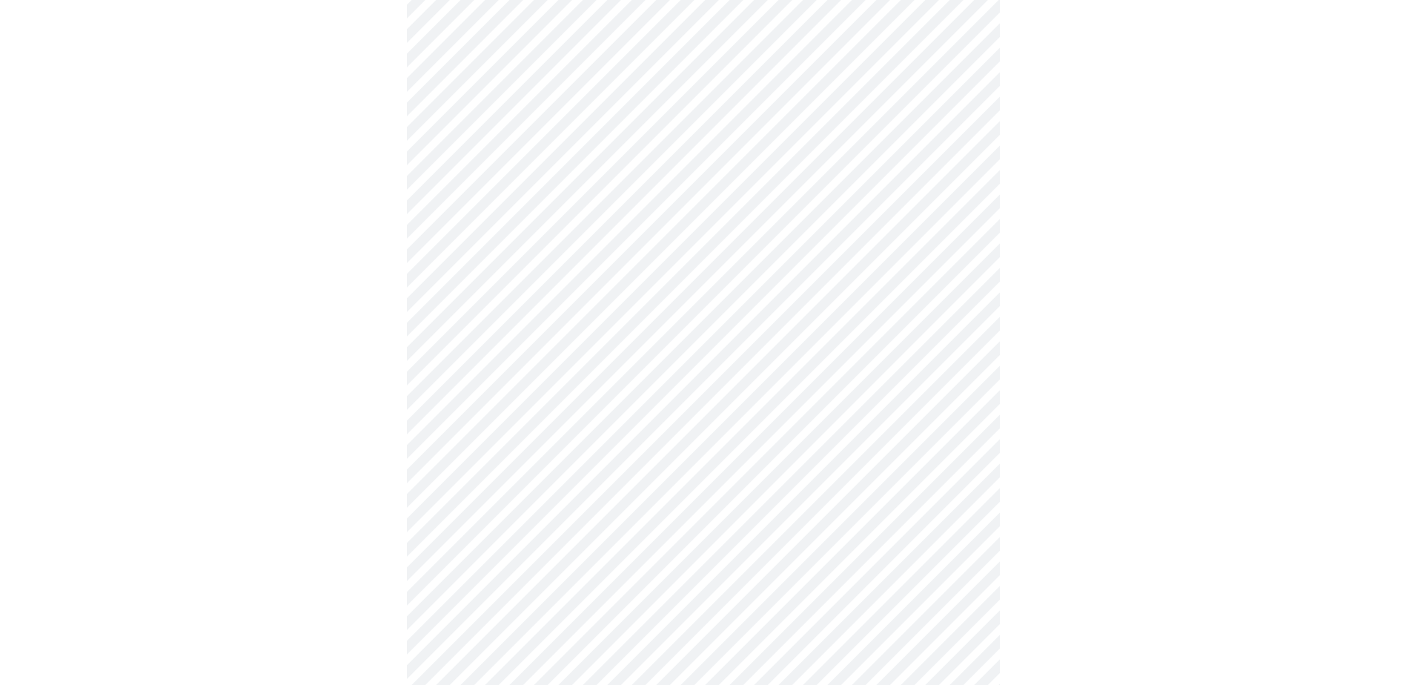
scroll to position [593, 0]
click at [914, 320] on body "MyMenopauseRx Appointments Messaging Labs Uploads Medications Community Refer a…" at bounding box center [703, 144] width 1394 height 1463
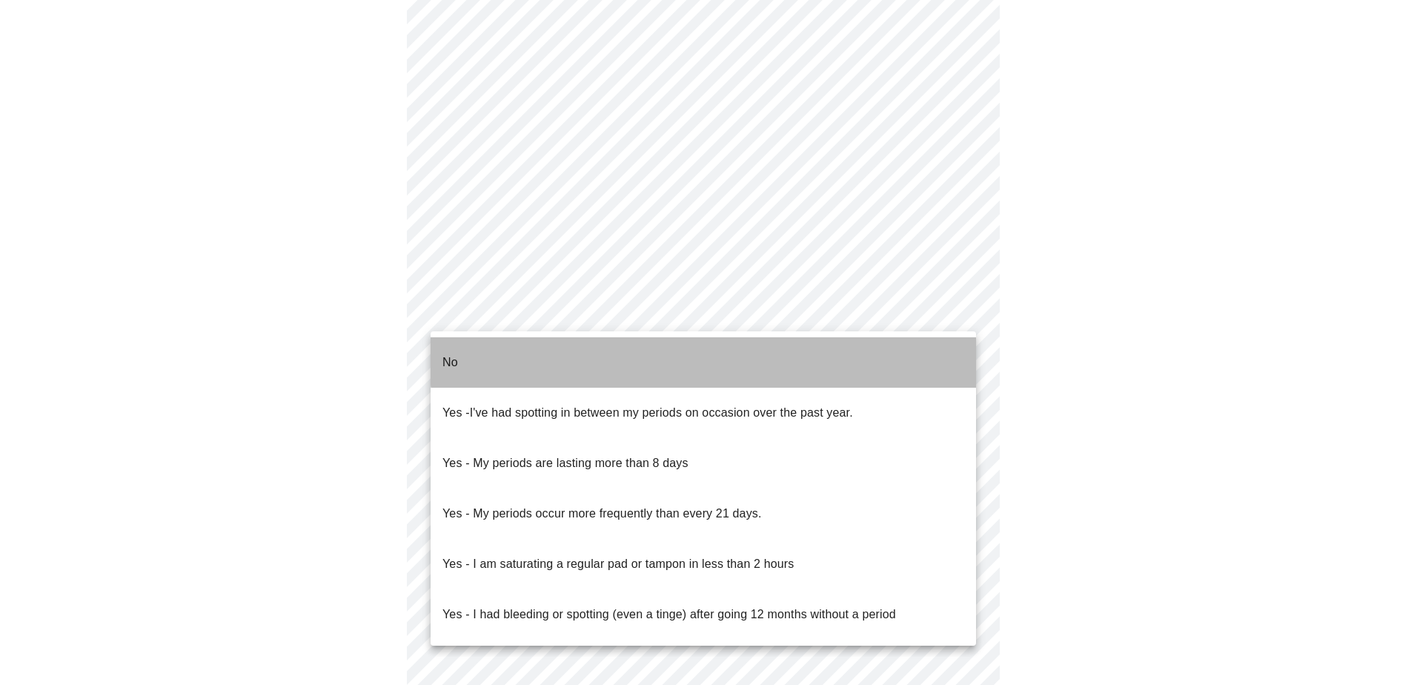
click at [757, 354] on li "No" at bounding box center [702, 362] width 545 height 50
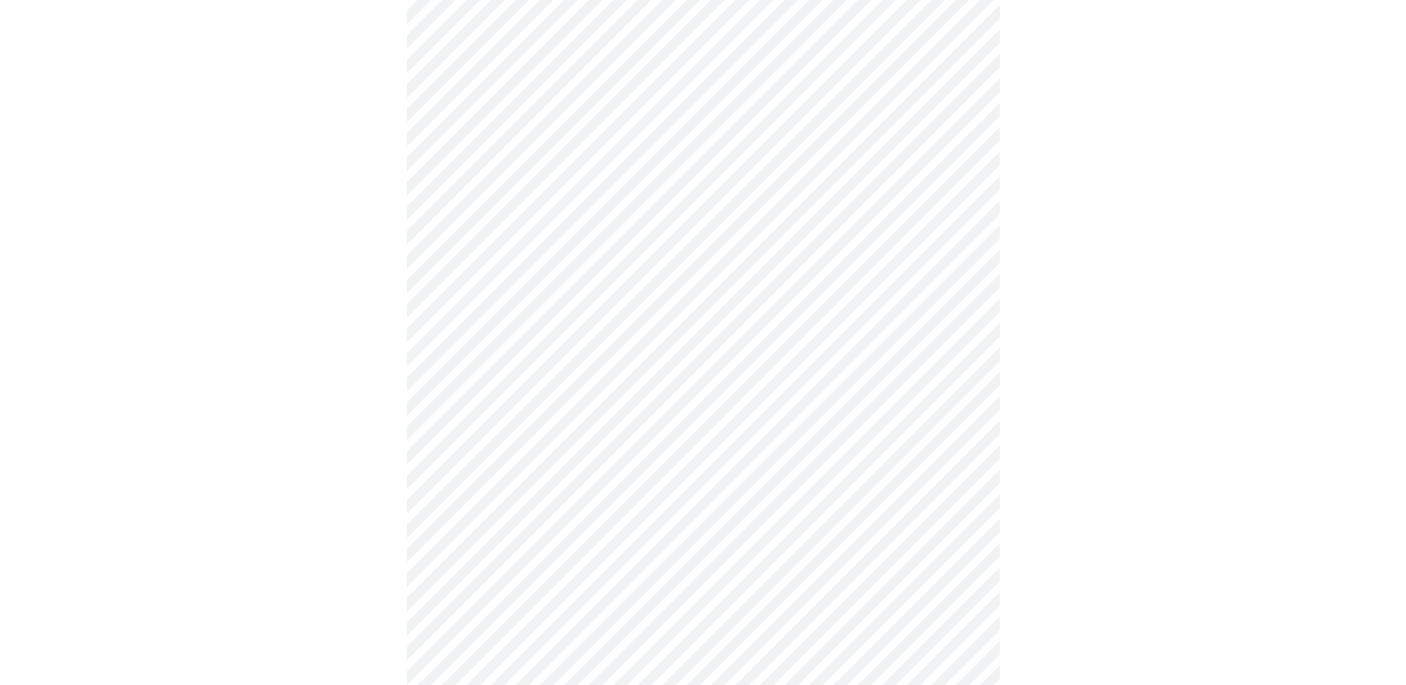
click at [908, 423] on body "MyMenopauseRx Appointments Messaging Labs Uploads Medications Community Refer a…" at bounding box center [703, 140] width 1394 height 1454
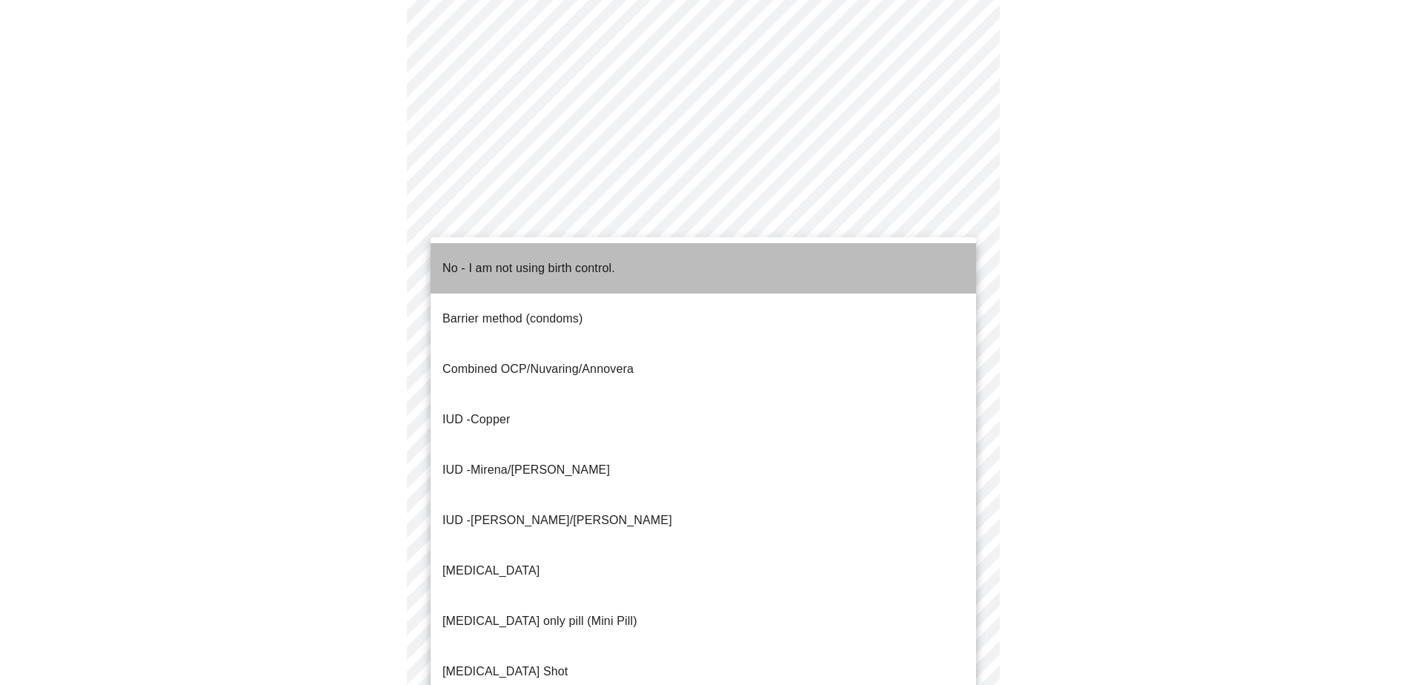
click at [614, 259] on p "No - I am not using birth control." at bounding box center [528, 268] width 173 height 18
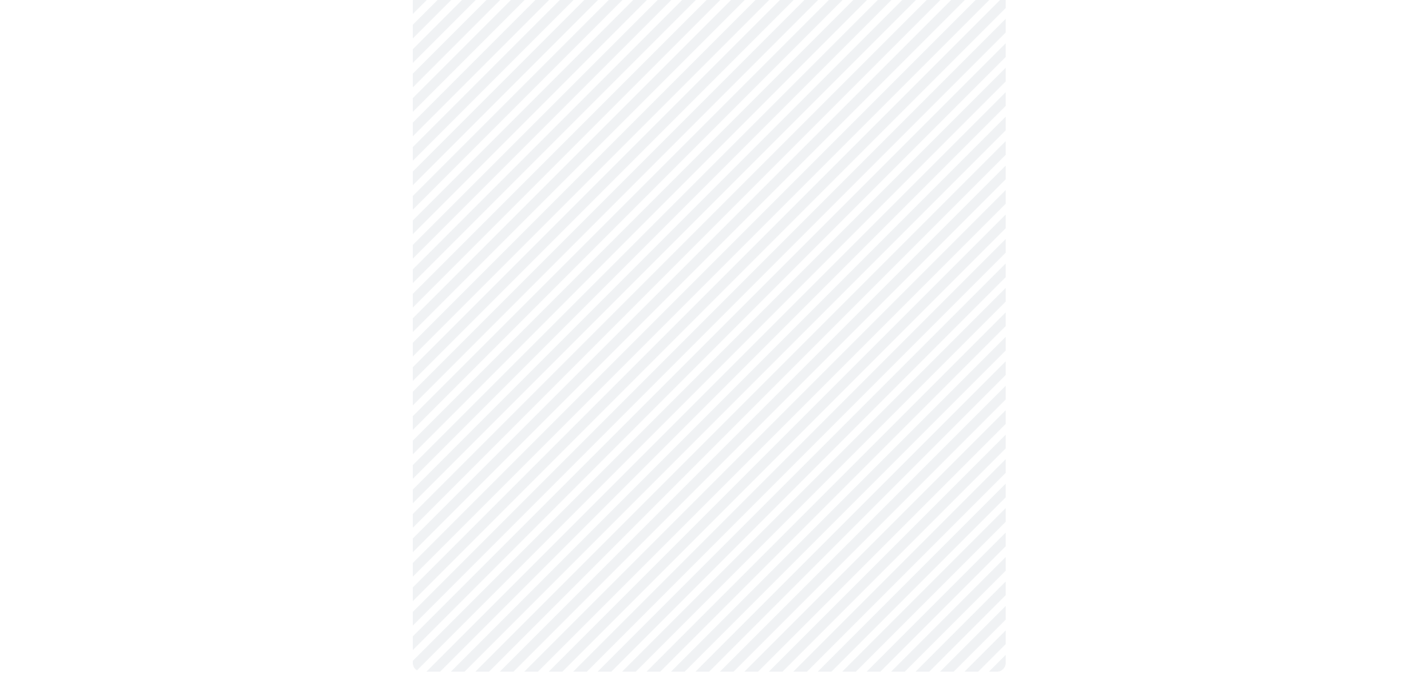
scroll to position [760, 0]
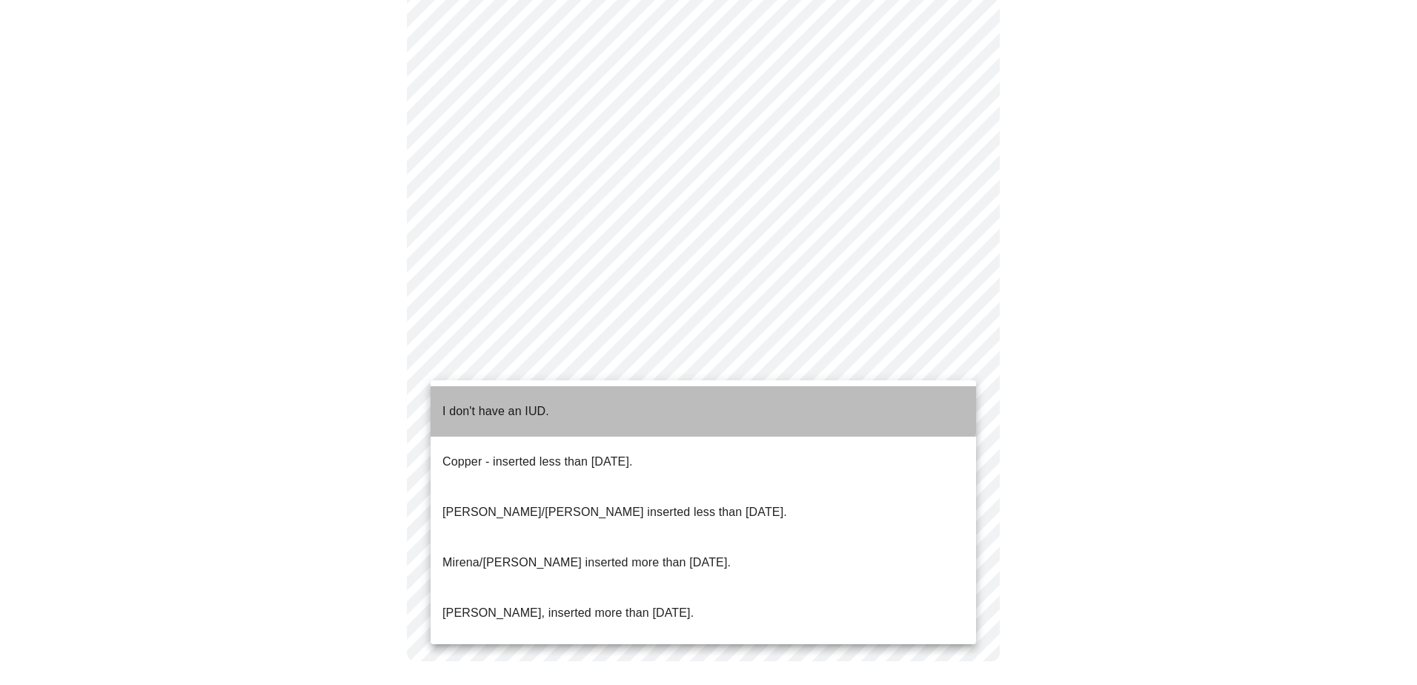
click at [690, 404] on li "I don't have an IUD." at bounding box center [702, 411] width 545 height 50
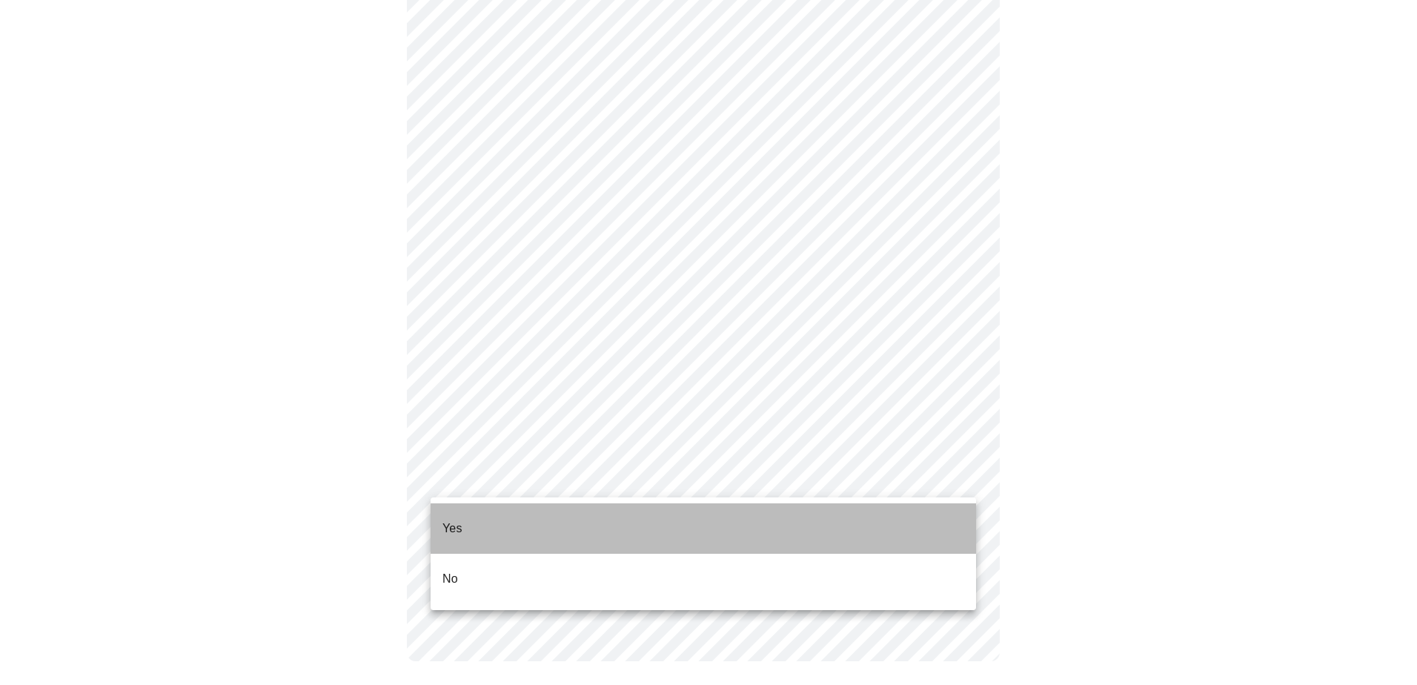
click at [456, 519] on p "Yes" at bounding box center [452, 528] width 20 height 18
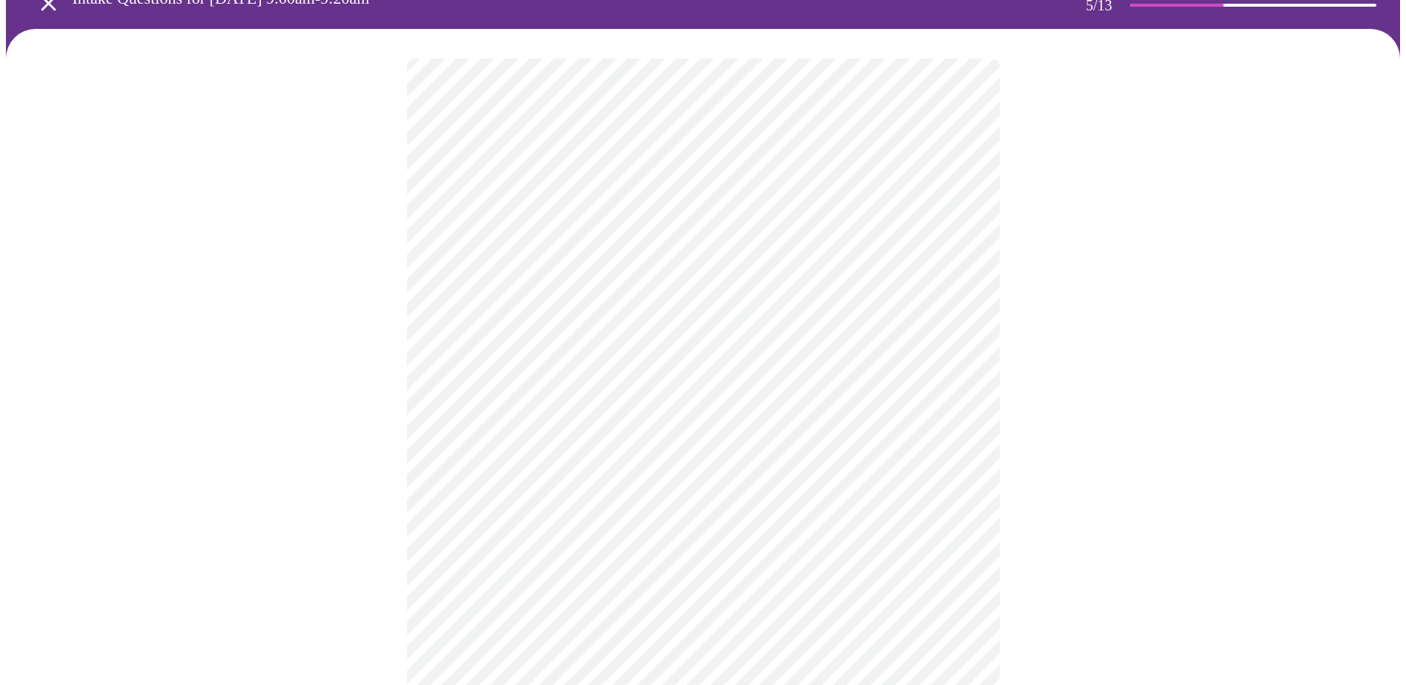
scroll to position [296, 0]
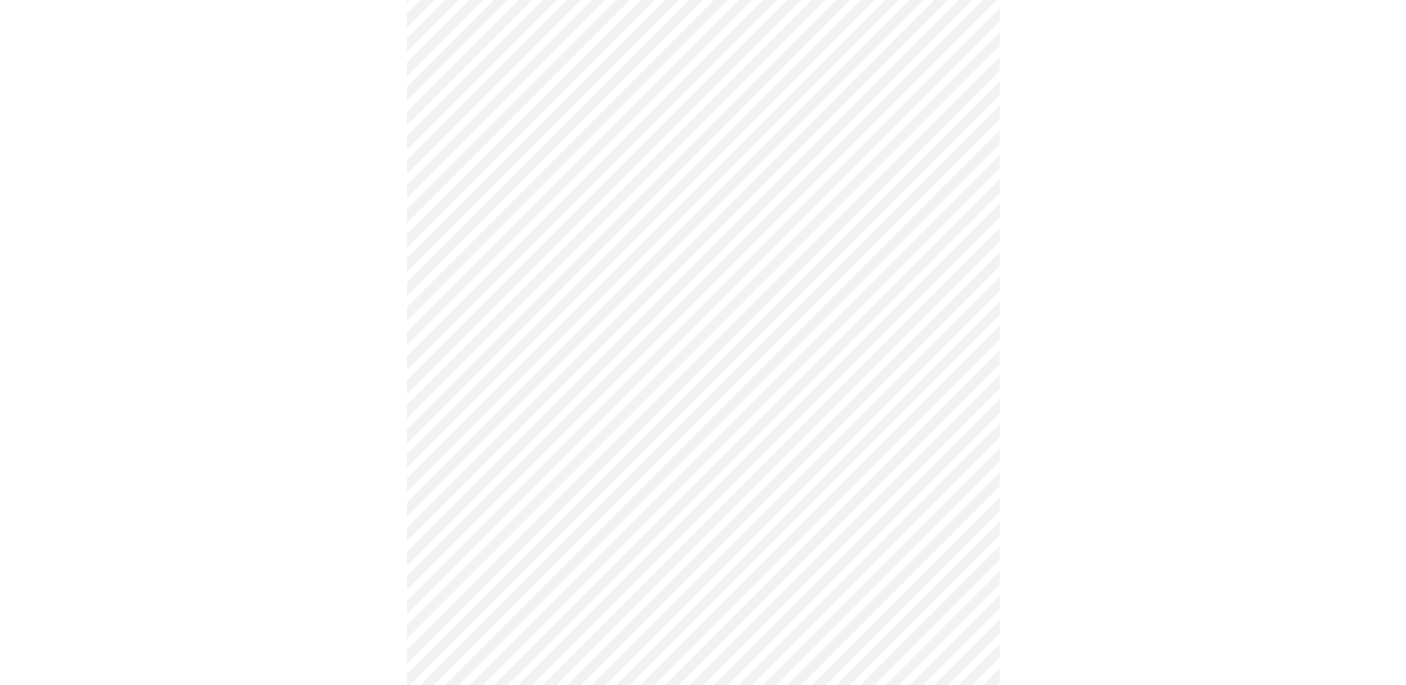
click at [905, 210] on body "MyMenopauseRx Appointments Messaging Labs Uploads Medications Community Refer a…" at bounding box center [703, 257] width 1394 height 1095
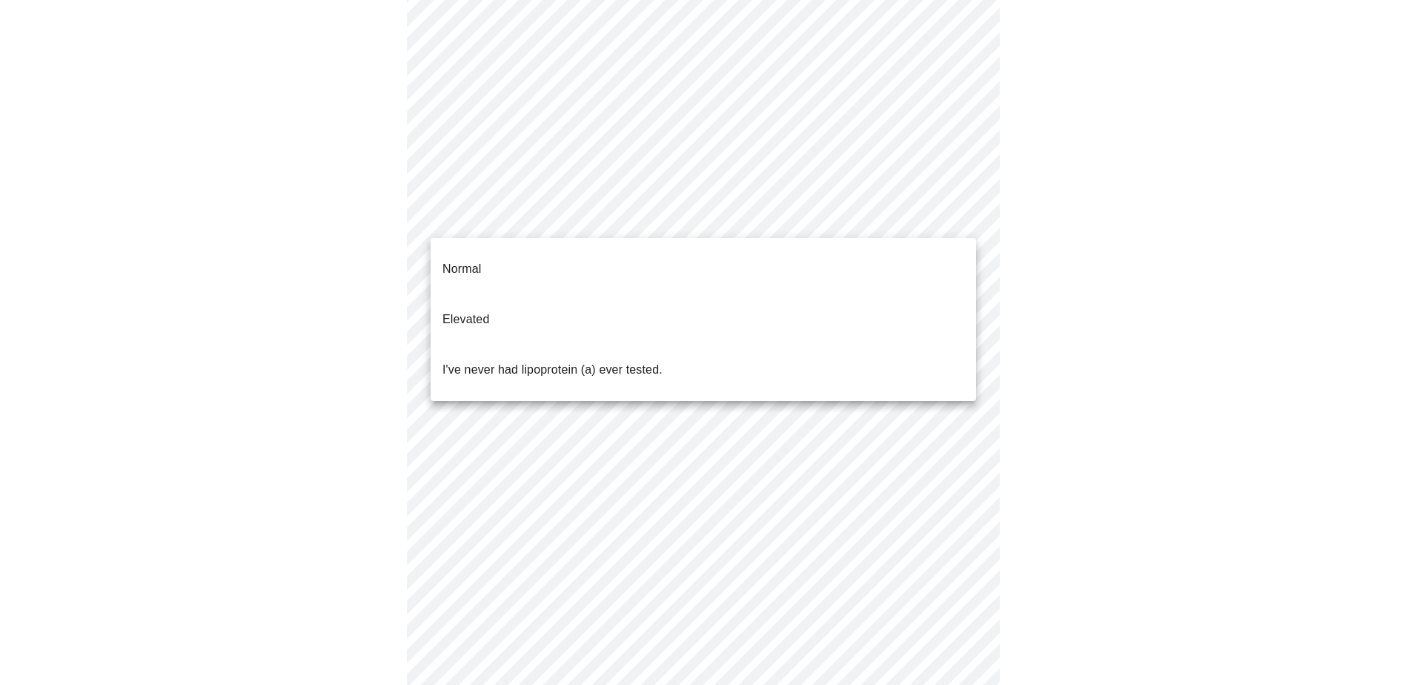
click at [857, 363] on ul "Normal Elevated I've never had lipoprotein (a) ever tested." at bounding box center [702, 319] width 545 height 163
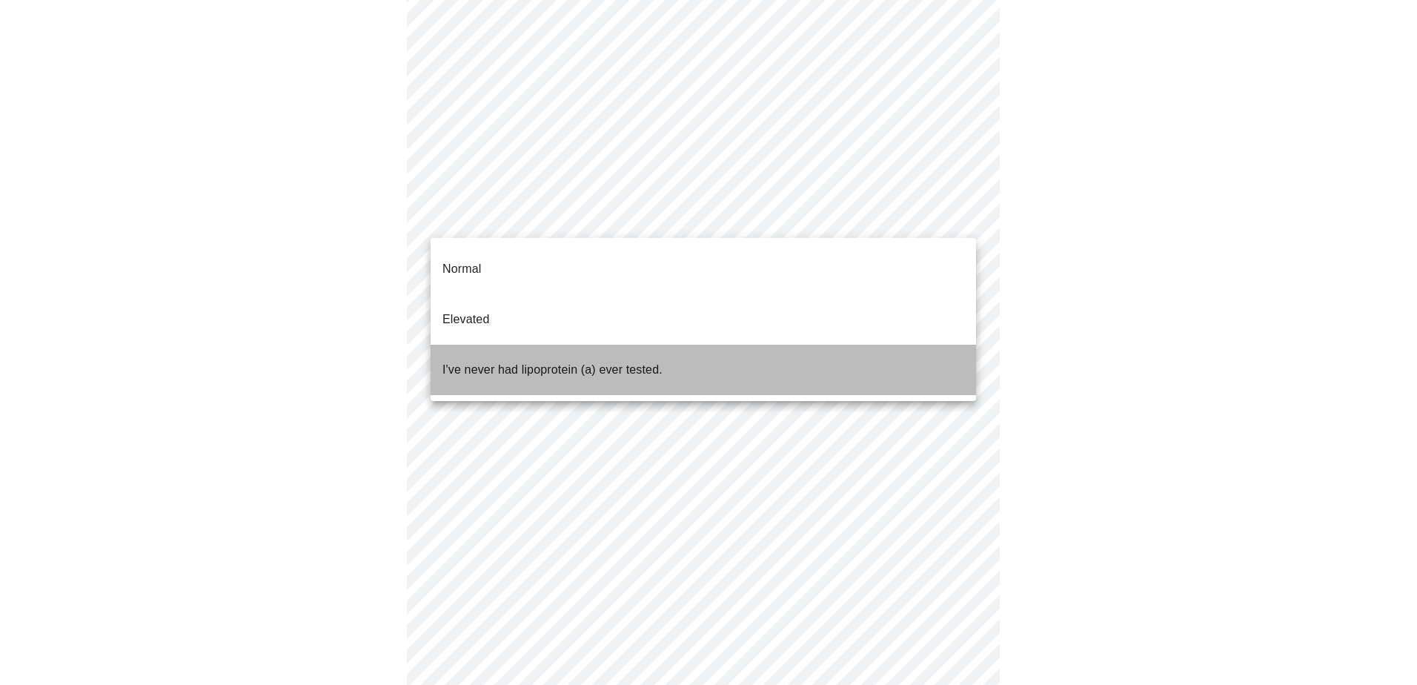
click at [855, 352] on li "I've never had lipoprotein (a) ever tested." at bounding box center [702, 370] width 545 height 50
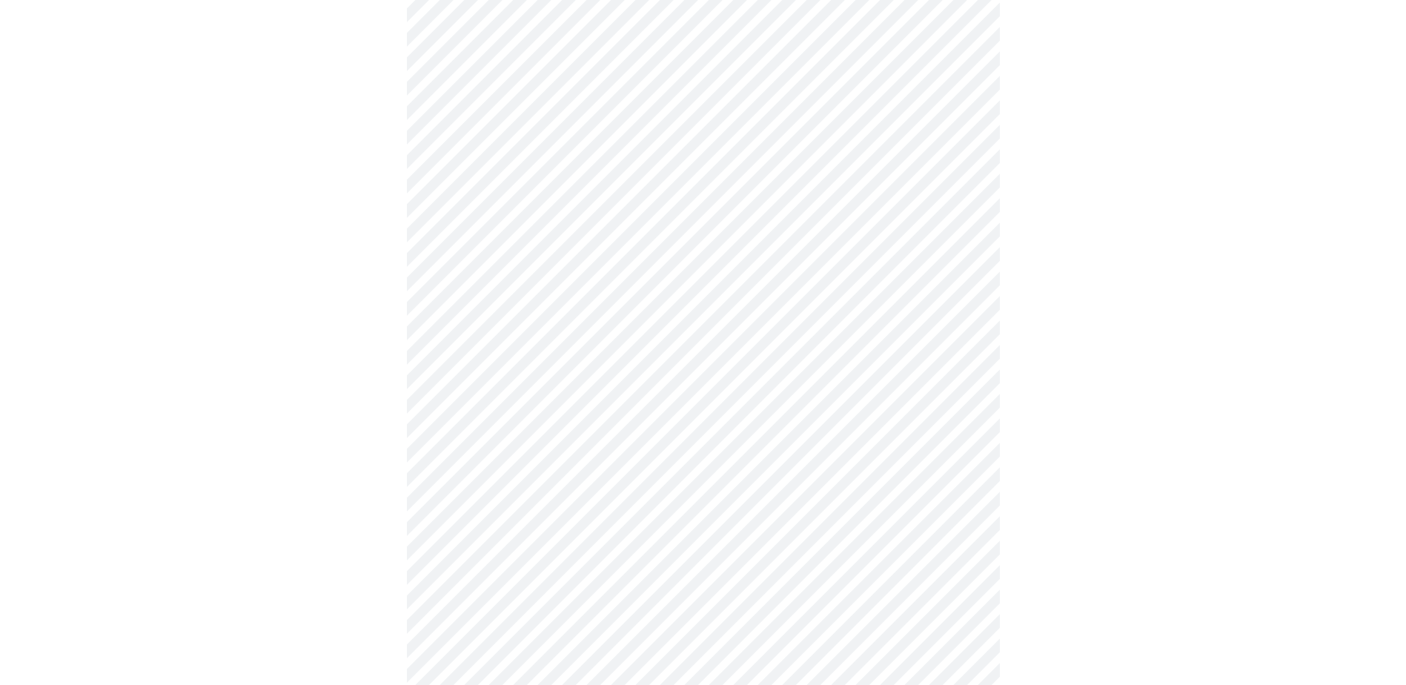
scroll to position [3705, 0]
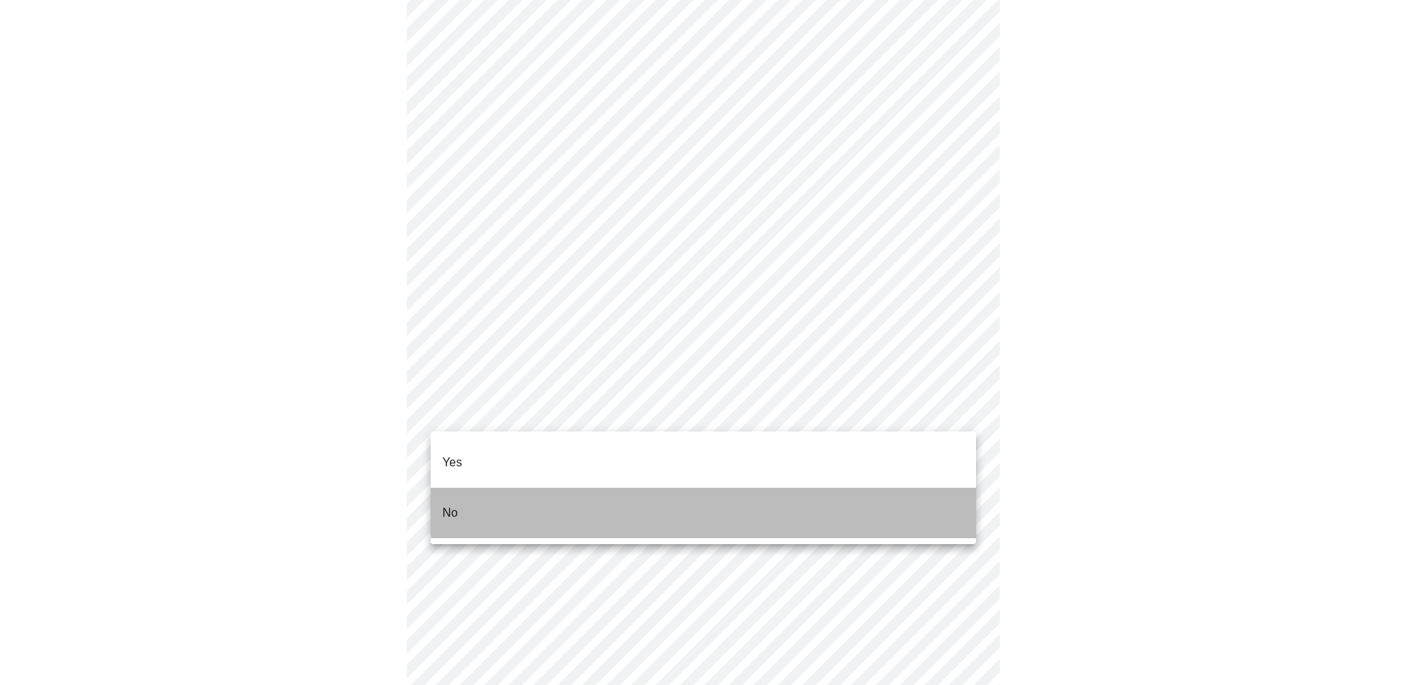
click at [725, 488] on li "No" at bounding box center [702, 513] width 545 height 50
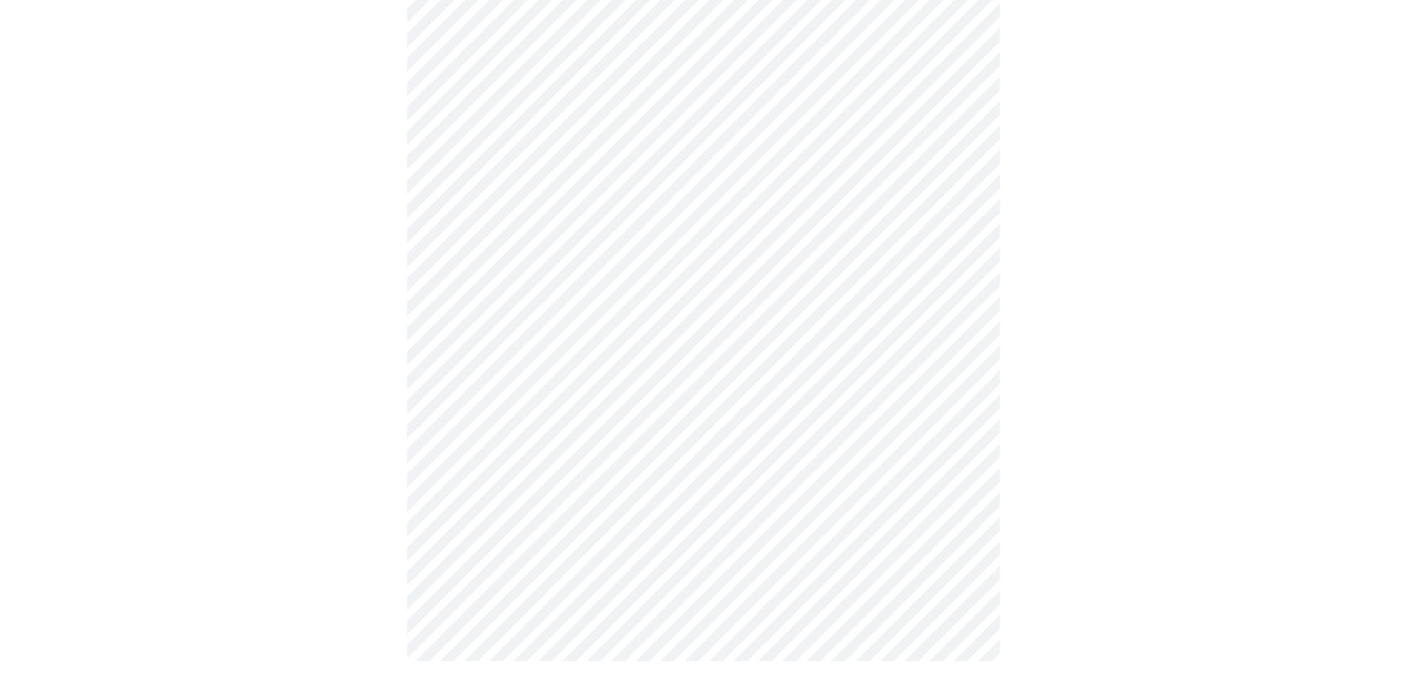
scroll to position [0, 0]
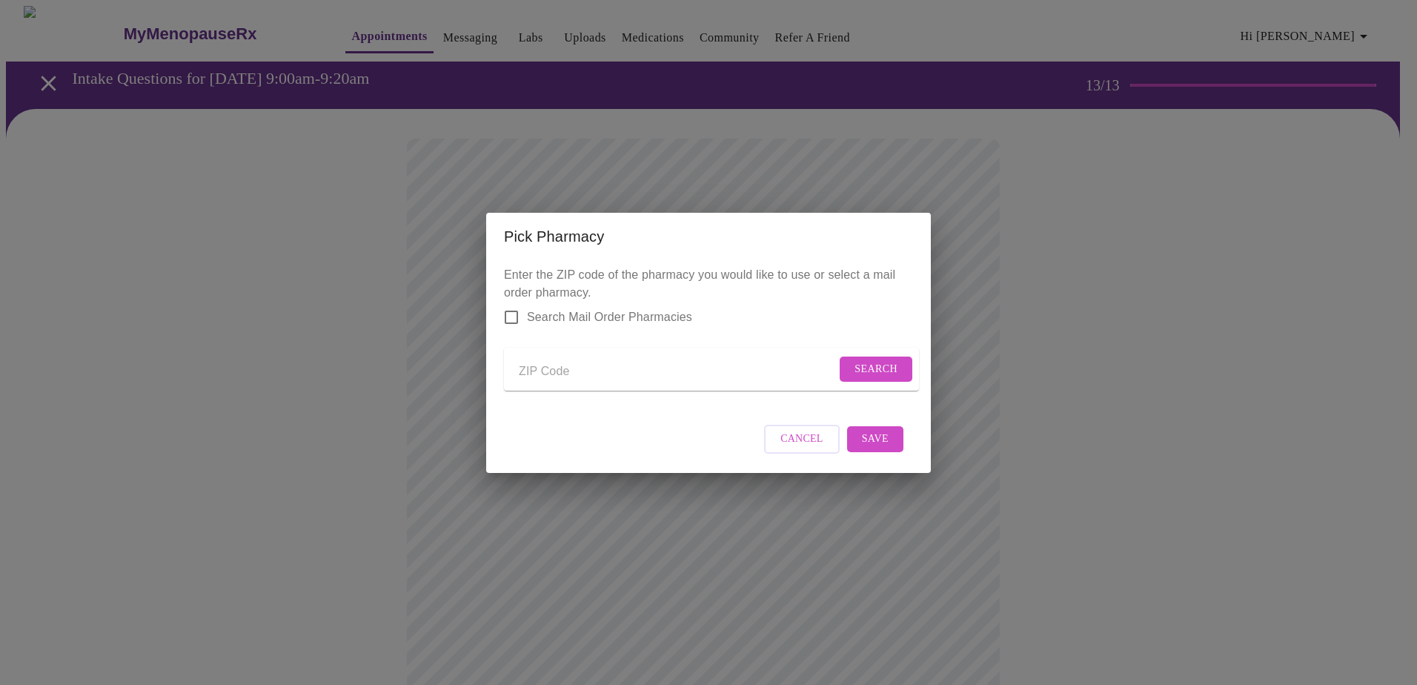
click at [631, 361] on input "Send a message to your care team" at bounding box center [677, 372] width 317 height 24
type input "44406"
click at [887, 364] on span "Search" at bounding box center [875, 369] width 43 height 19
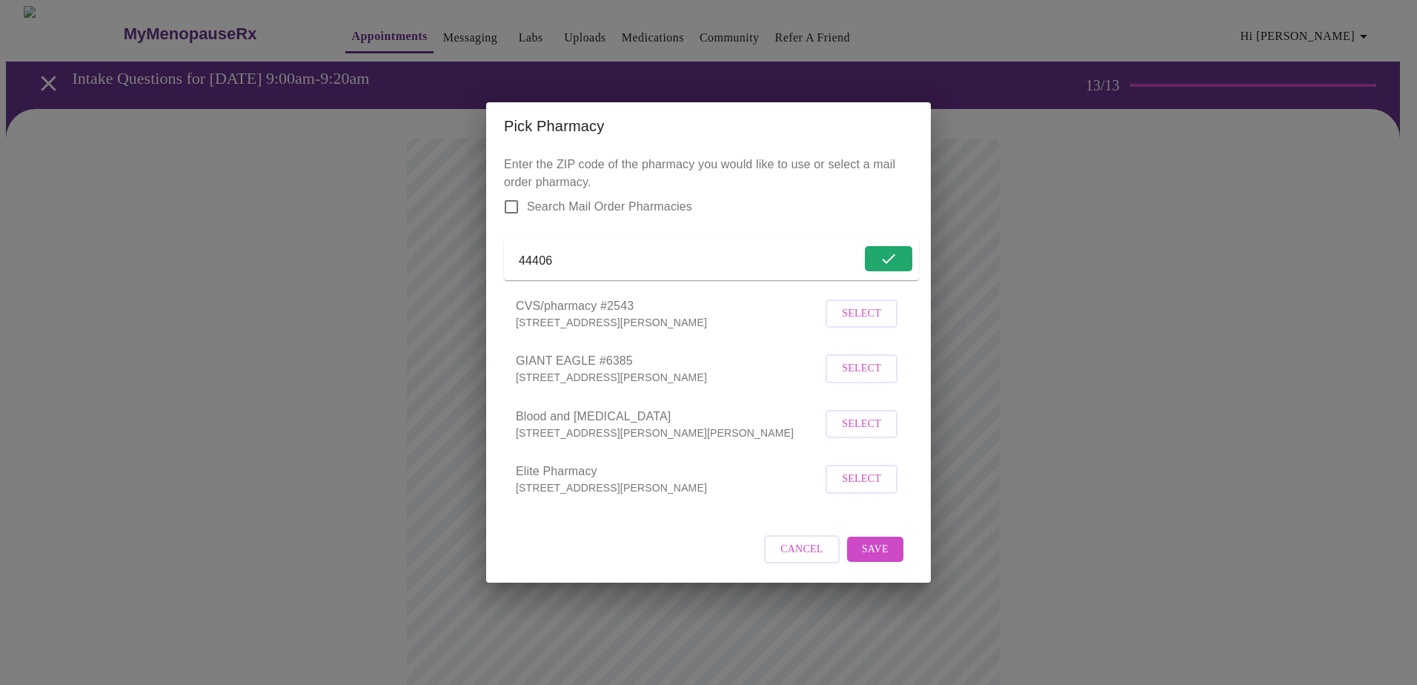
click at [863, 376] on span "Select" at bounding box center [861, 368] width 39 height 19
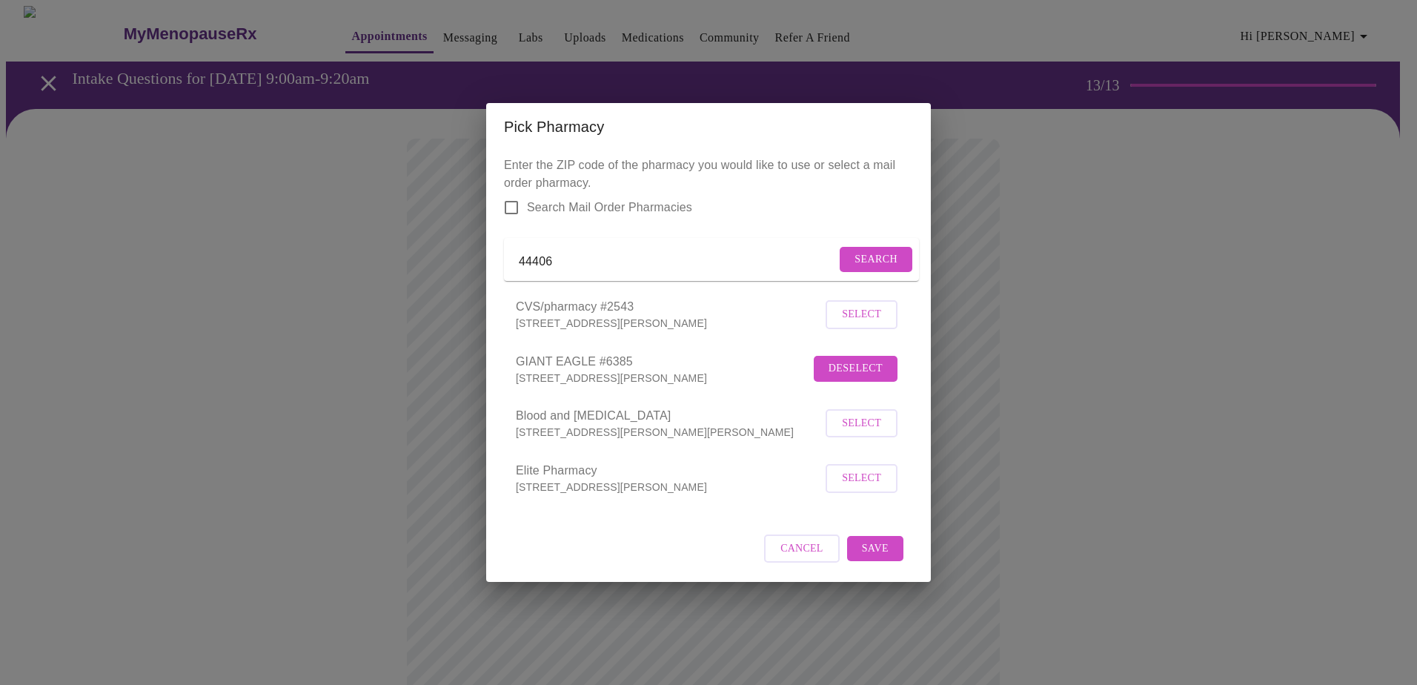
drag, startPoint x: 879, startPoint y: 559, endPoint x: 865, endPoint y: 562, distance: 14.3
click at [879, 558] on span "Save" at bounding box center [875, 548] width 27 height 19
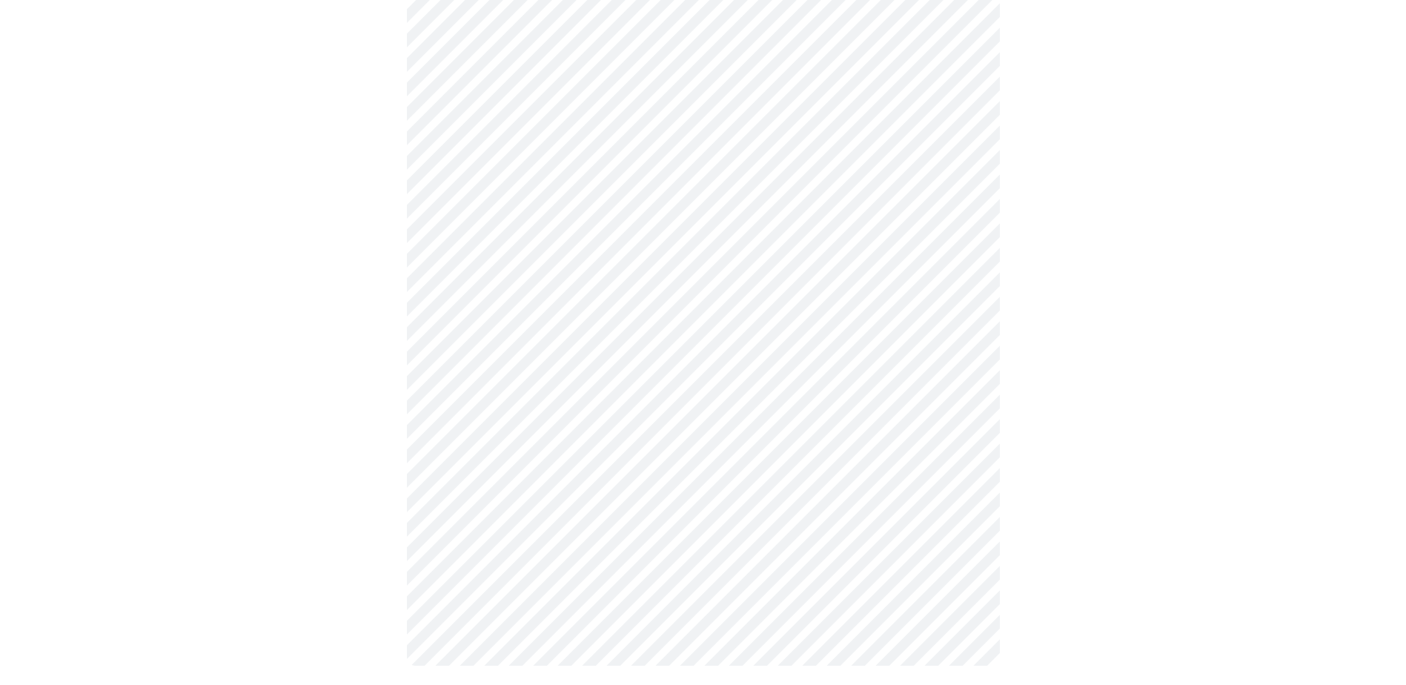
scroll to position [1088, 0]
